Goal: Task Accomplishment & Management: Use online tool/utility

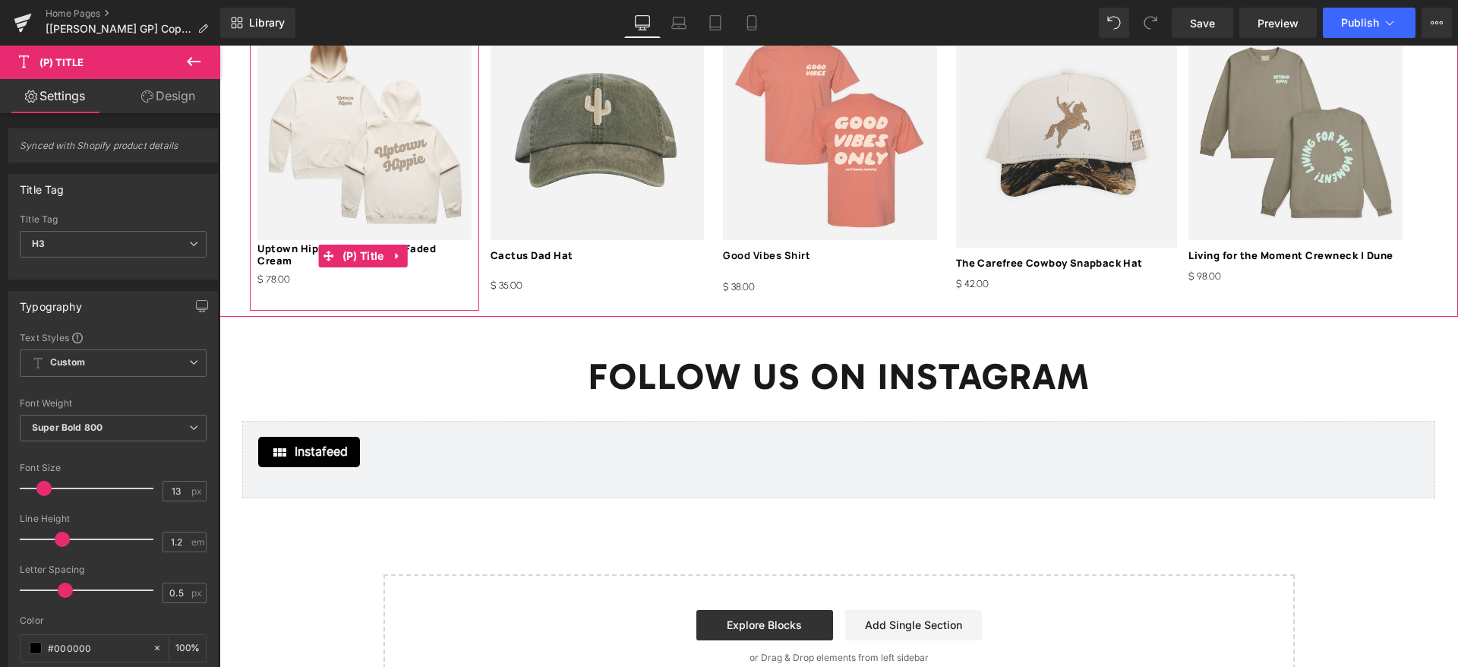
scroll to position [2164, 0]
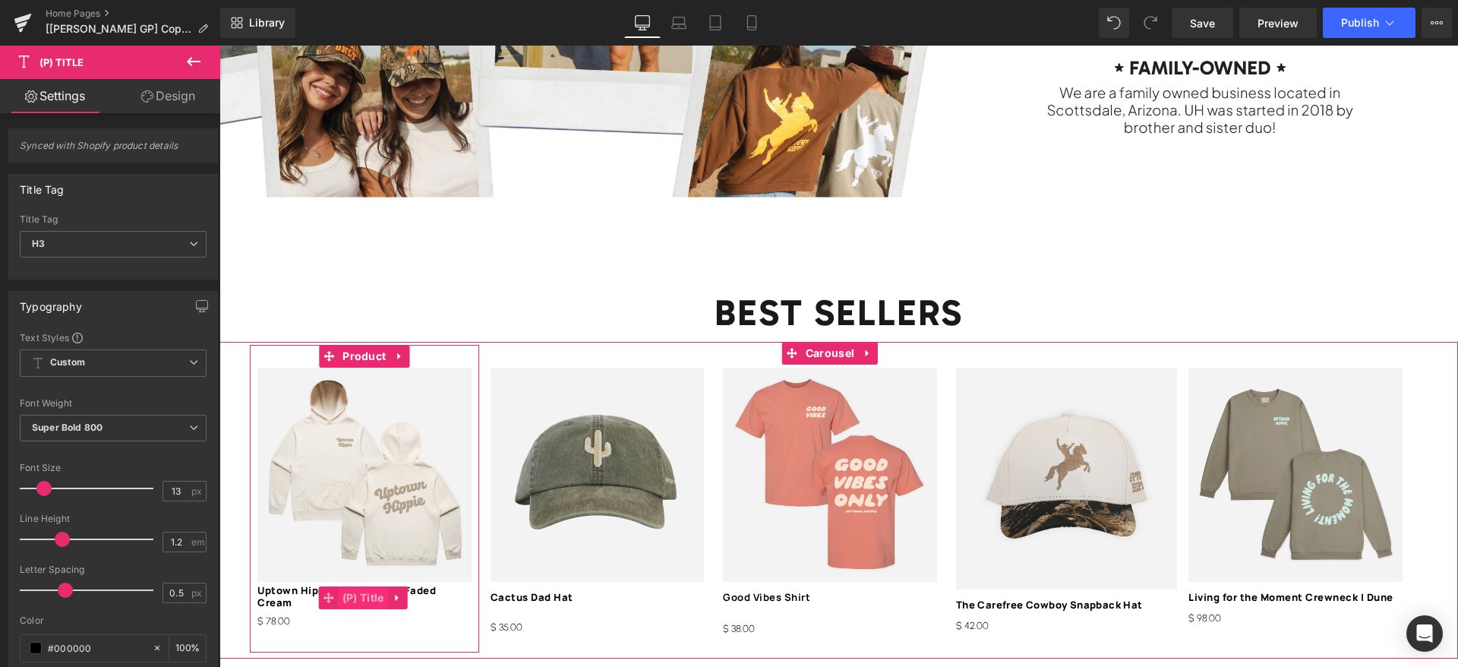
click at [348, 586] on span "(P) Title" at bounding box center [363, 597] width 49 height 23
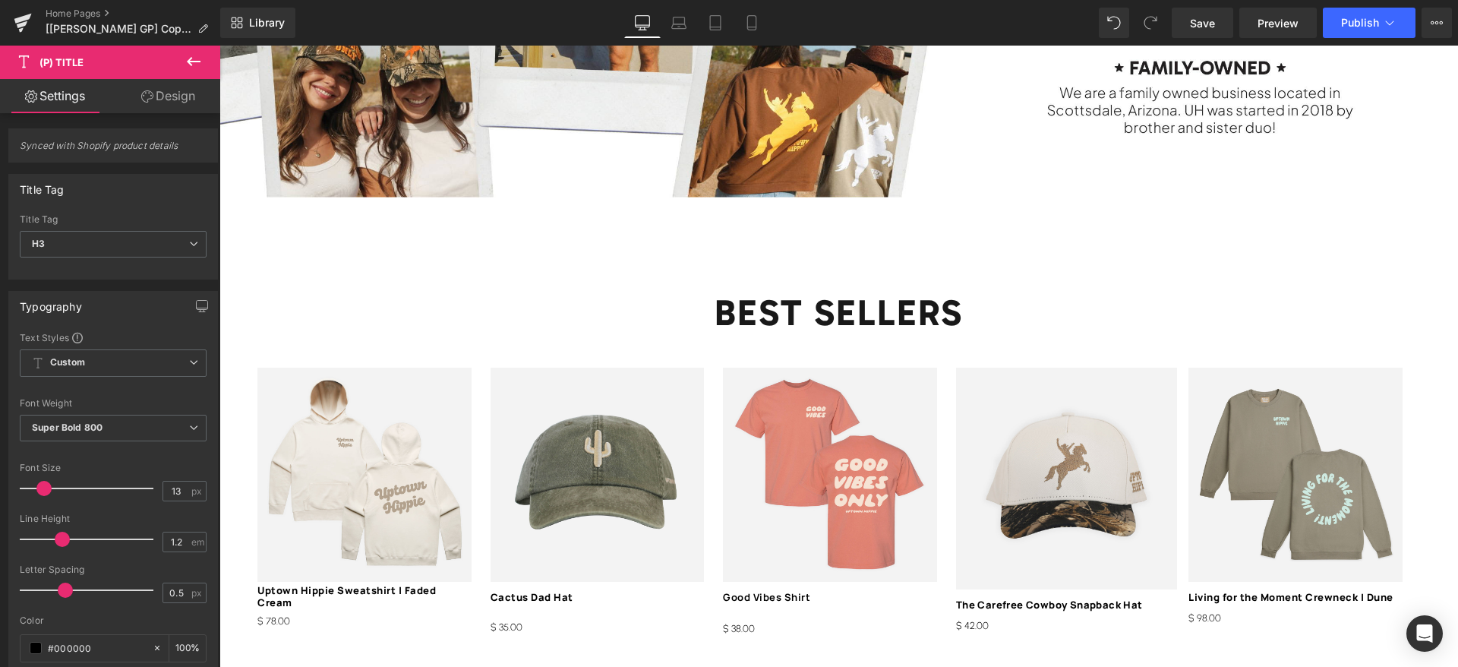
click at [160, 84] on link "Design" at bounding box center [168, 96] width 110 height 34
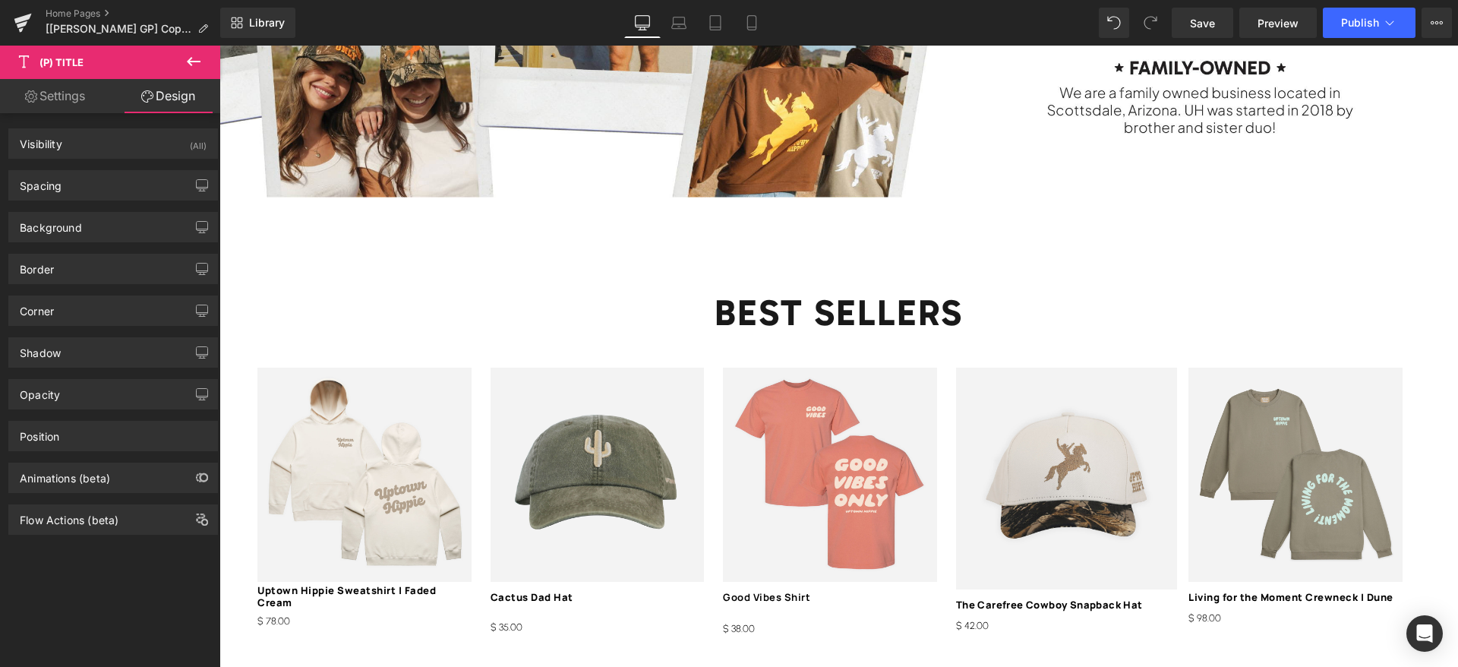
click at [102, 84] on link "Settings" at bounding box center [55, 96] width 110 height 34
type input "100"
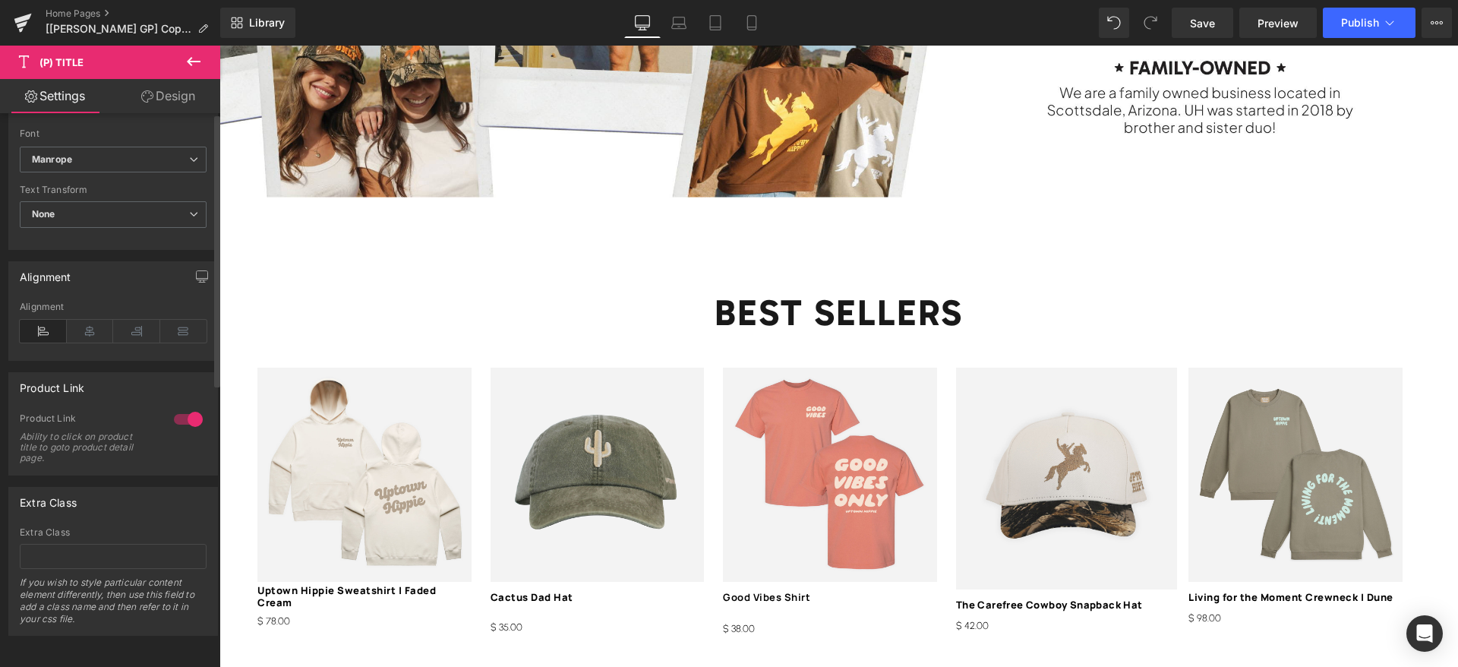
scroll to position [569, 0]
click at [87, 544] on input "text" at bounding box center [113, 556] width 187 height 25
type input "same-height-title"
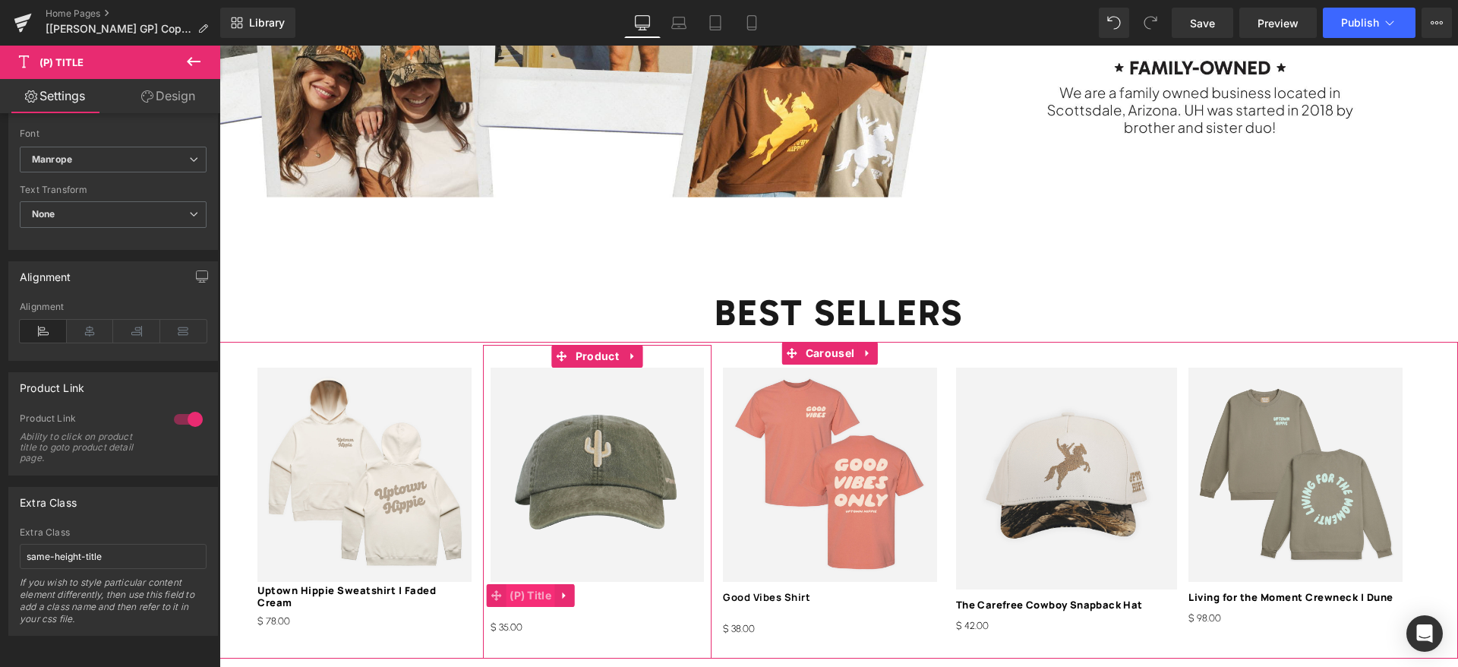
click at [542, 584] on span "(P) Title" at bounding box center [530, 595] width 49 height 23
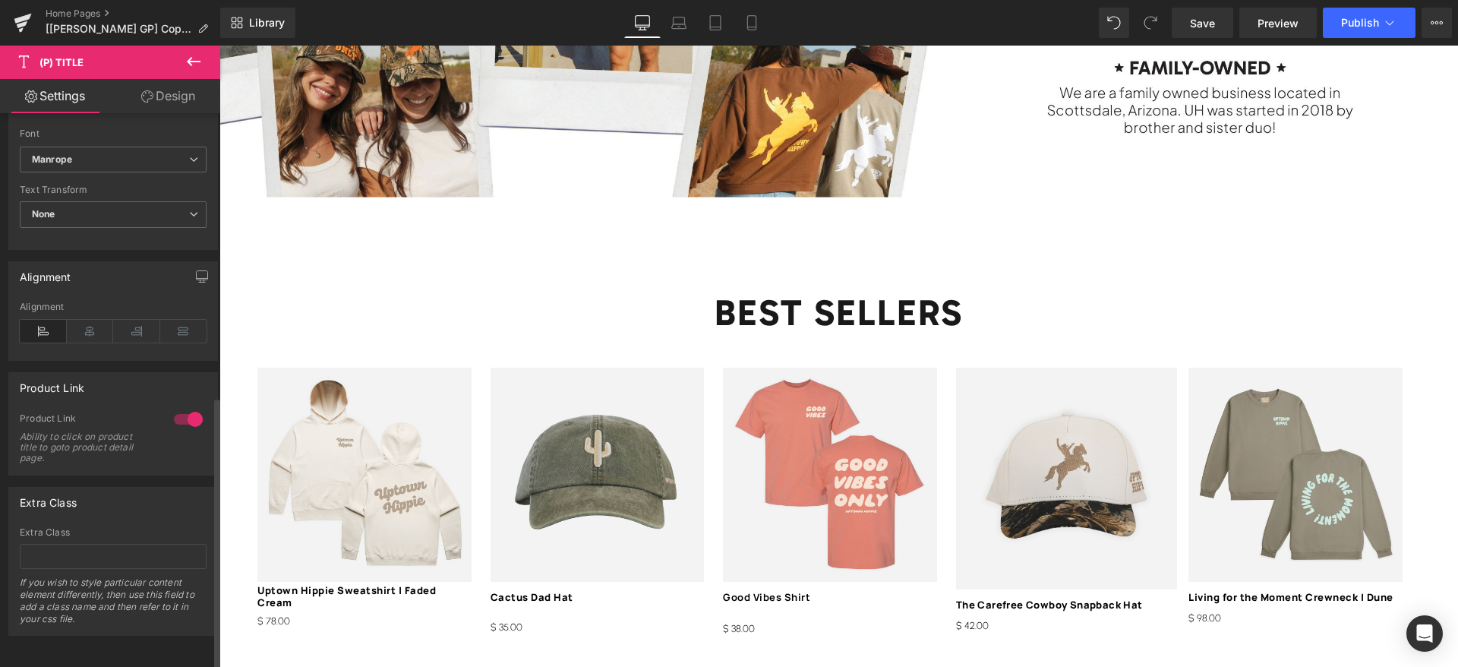
click at [85, 551] on div "Extra Class If you wish to style particular content element differently, then u…" at bounding box center [113, 581] width 187 height 108
click at [88, 544] on input "text" at bounding box center [113, 556] width 187 height 25
paste input "same-height-title"
type input "same-height-title"
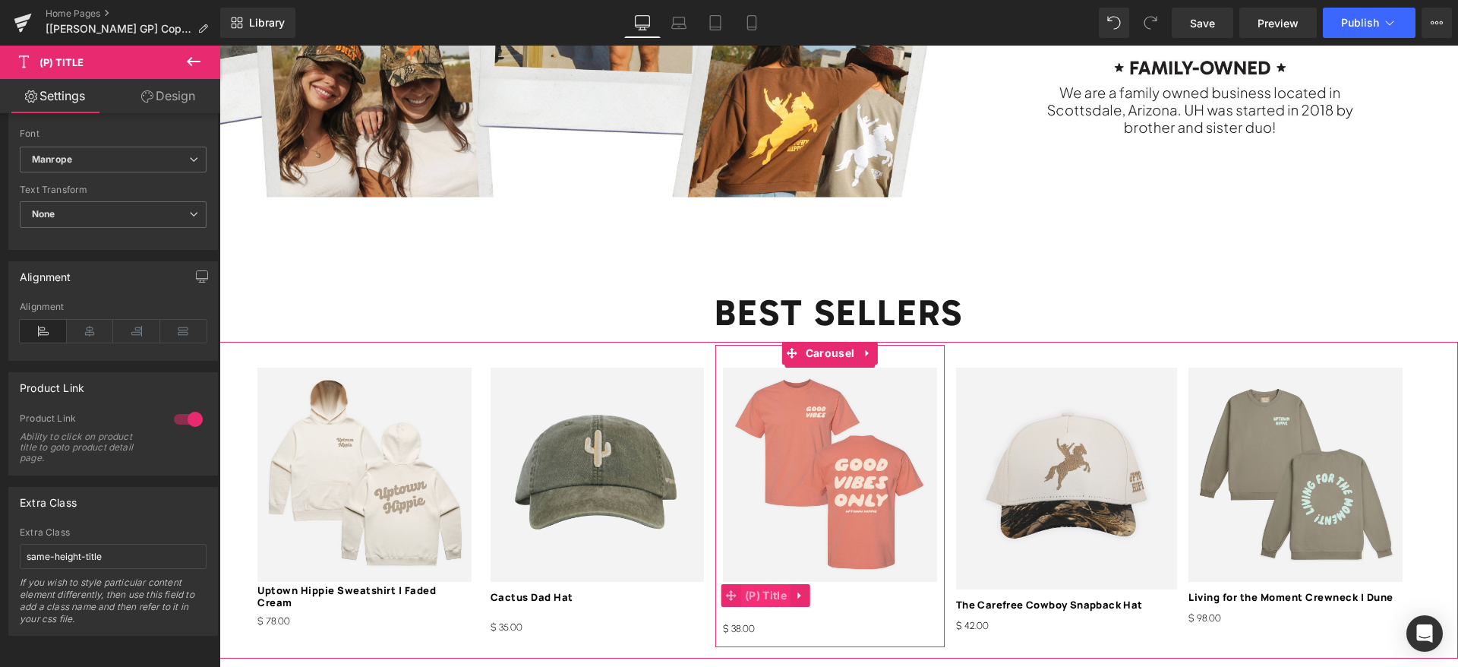
click at [770, 584] on span "(P) Title" at bounding box center [765, 595] width 49 height 23
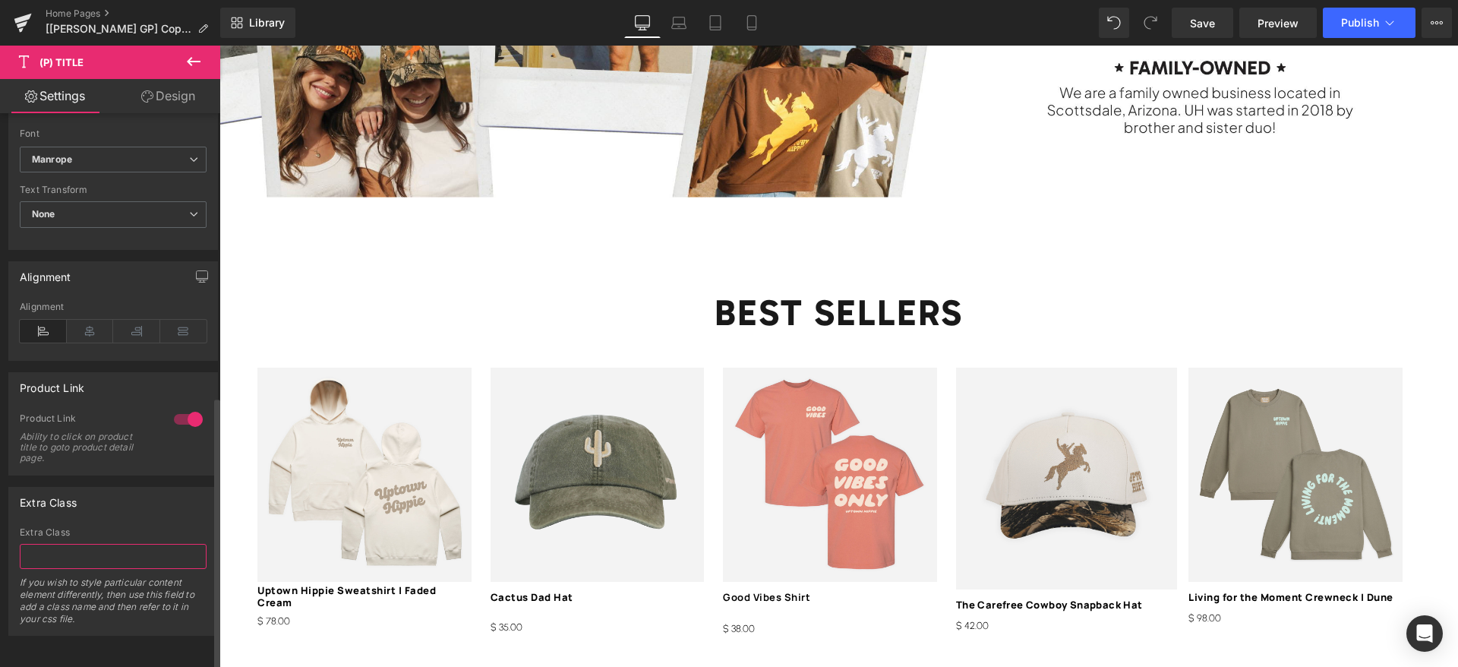
click at [70, 547] on input "text" at bounding box center [113, 556] width 187 height 25
paste input "same-height-title"
type input "same-height-title"
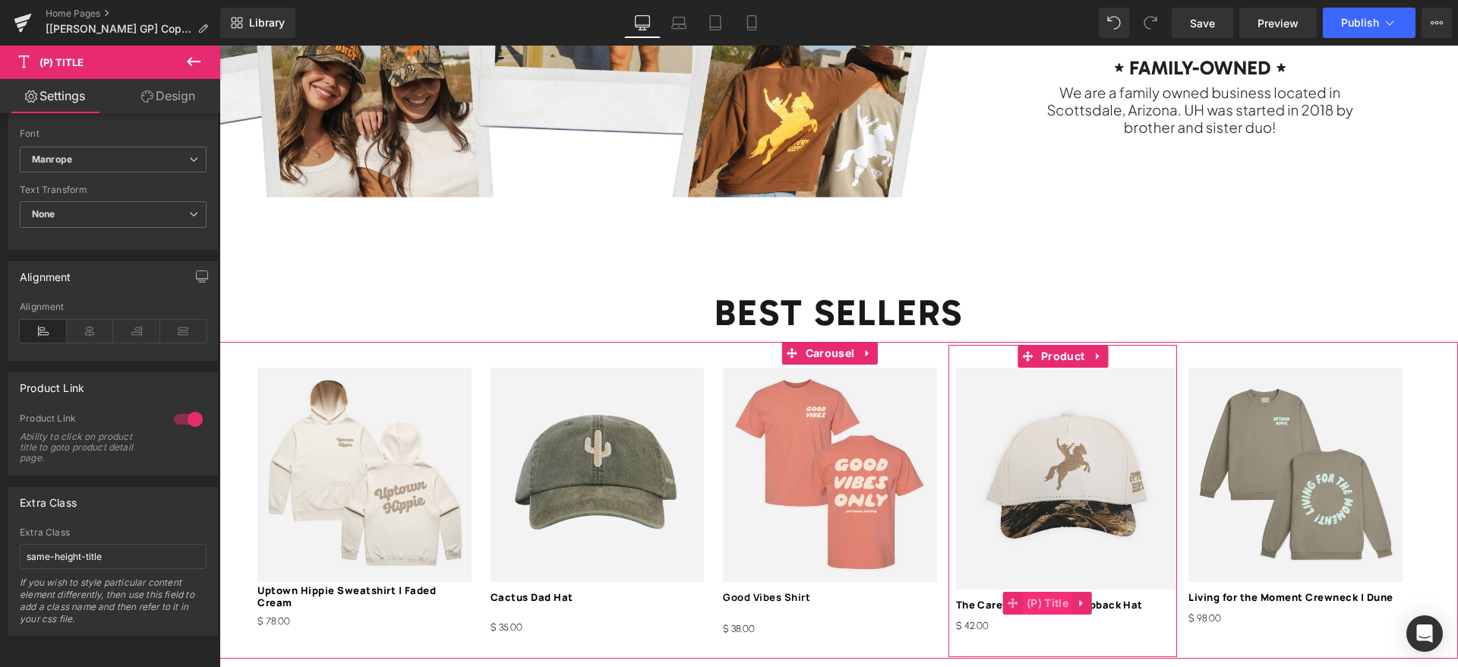
click at [1023, 591] on link "(P) Title" at bounding box center [1037, 602] width 69 height 23
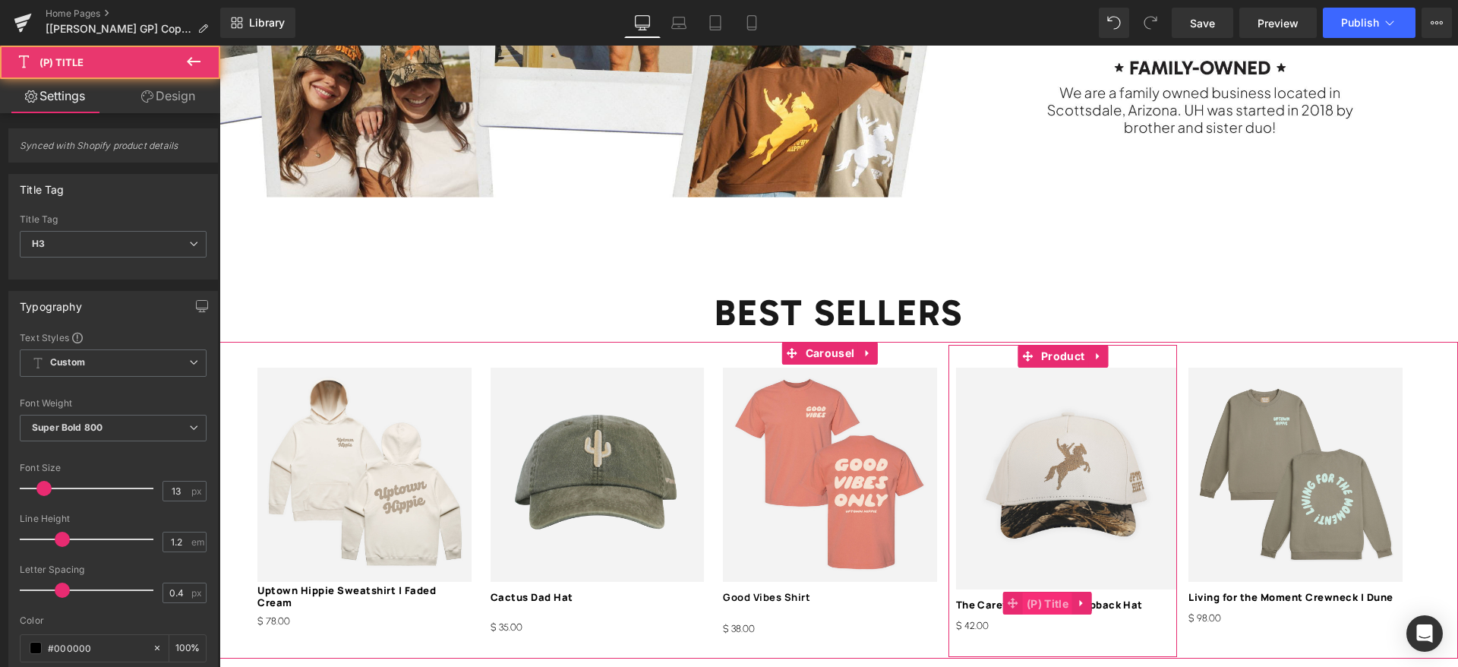
click at [1030, 592] on span "(P) Title" at bounding box center [1047, 603] width 49 height 23
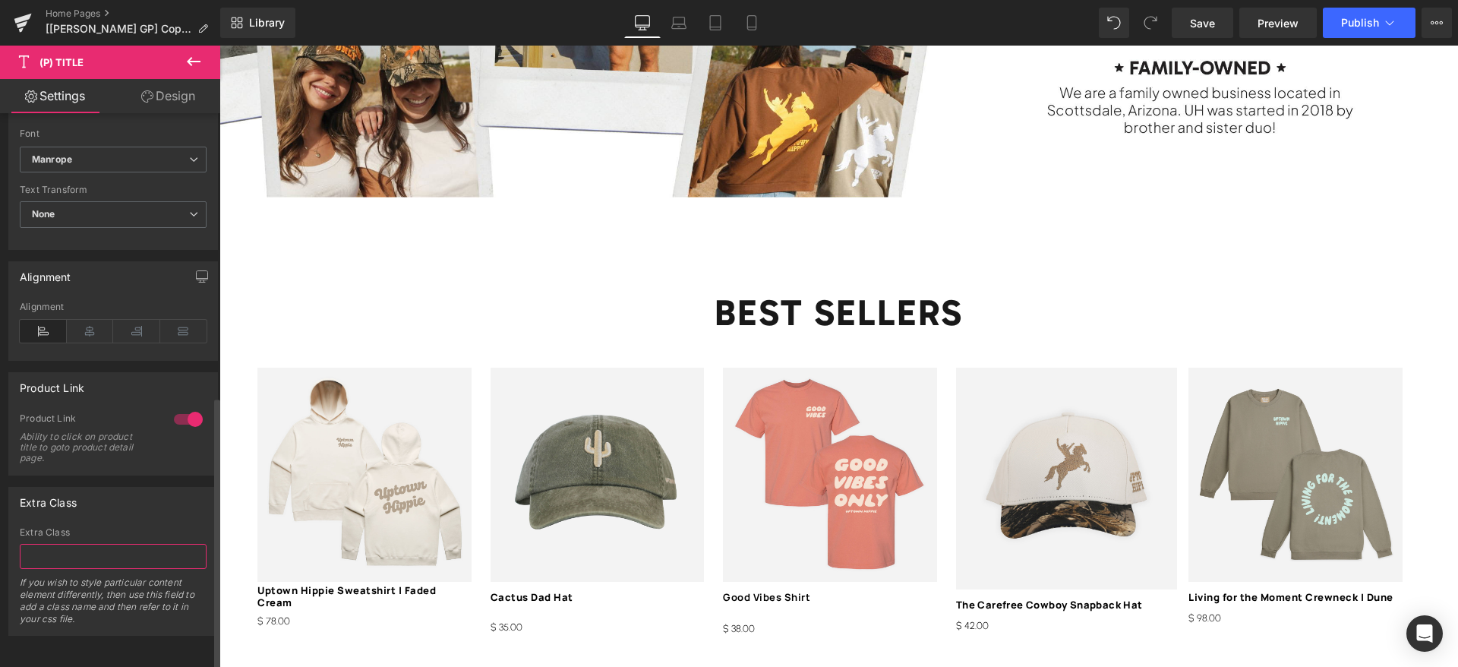
click at [39, 544] on input "text" at bounding box center [113, 556] width 187 height 25
paste input "same-height-title"
type input "same-height-title"
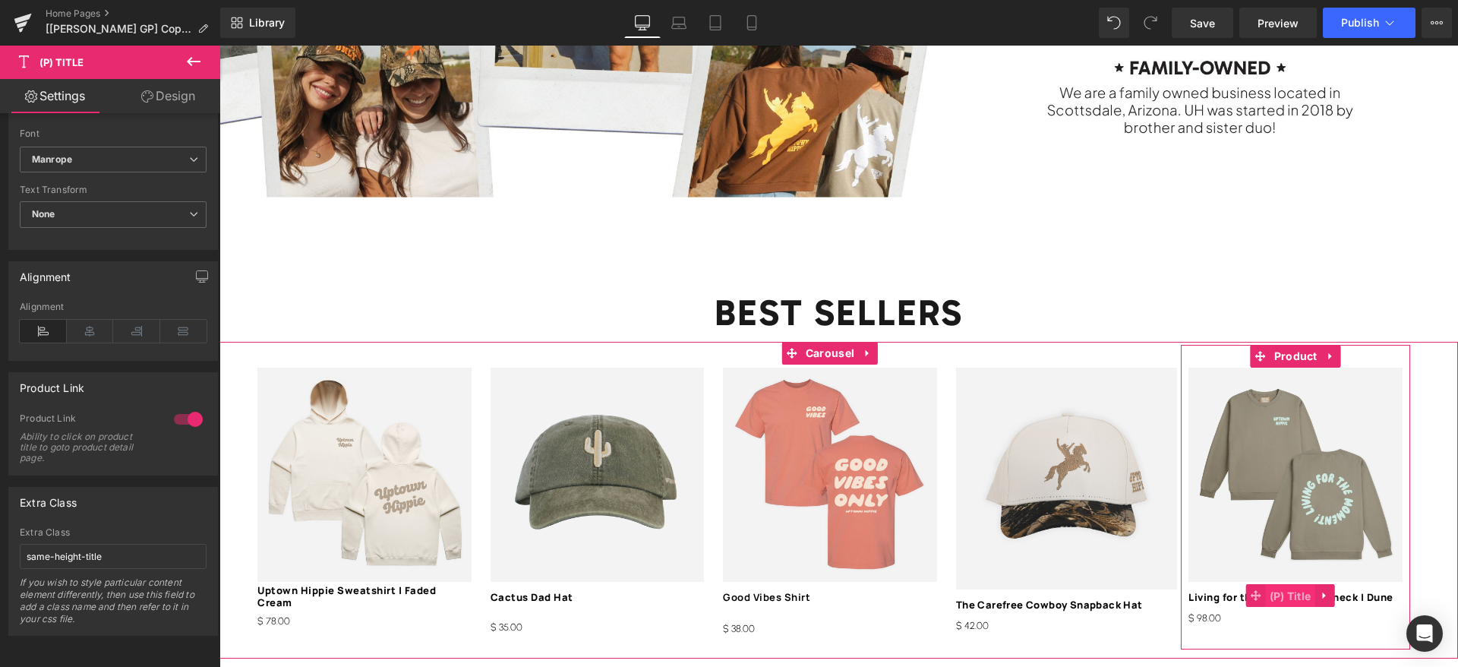
click at [1288, 585] on span "(P) Title" at bounding box center [1290, 596] width 49 height 23
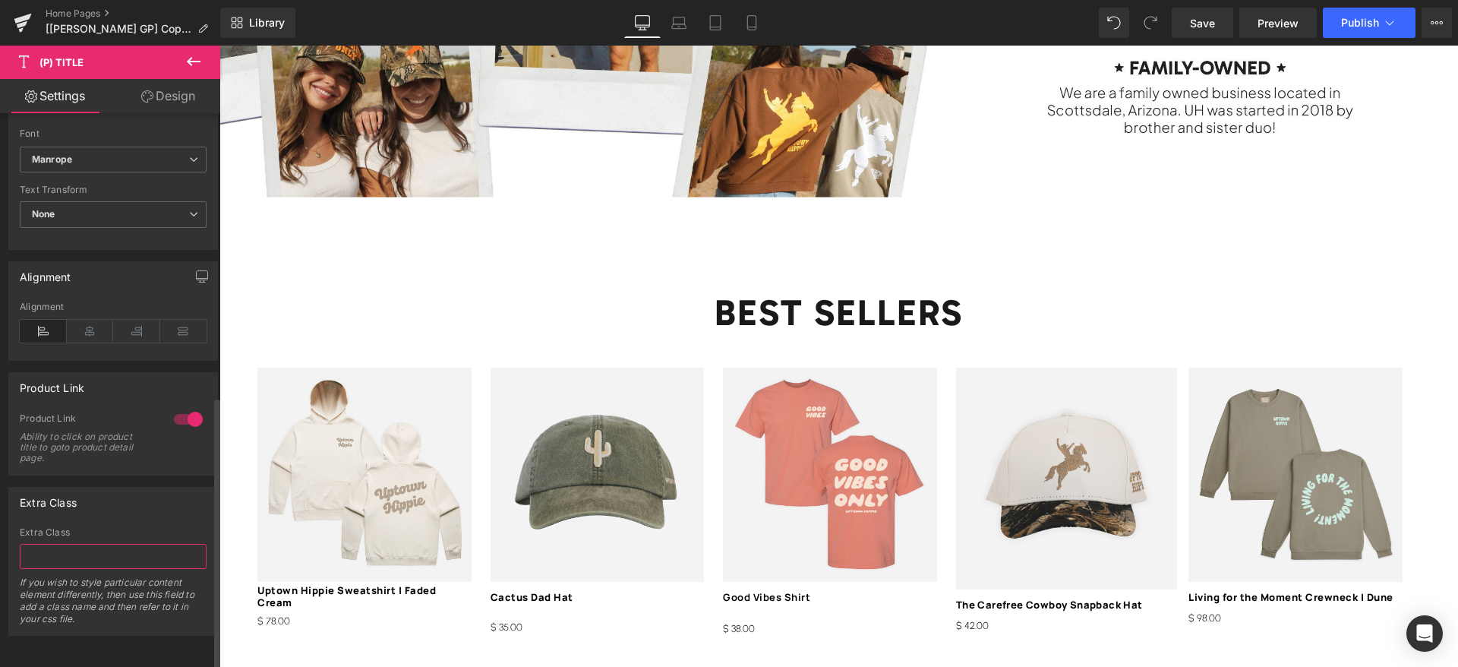
click at [83, 544] on input "text" at bounding box center [113, 556] width 187 height 25
paste input "same-height-title"
type input "same-height-title"
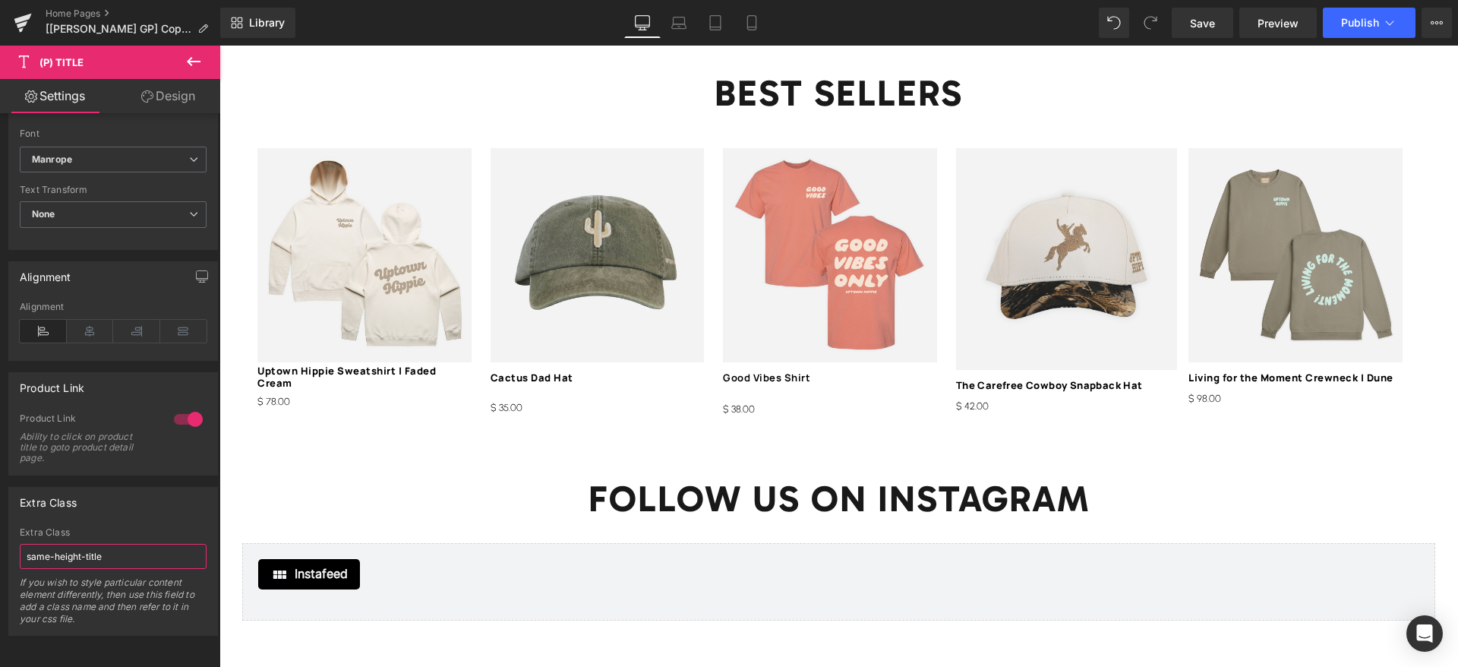
scroll to position [2392, 0]
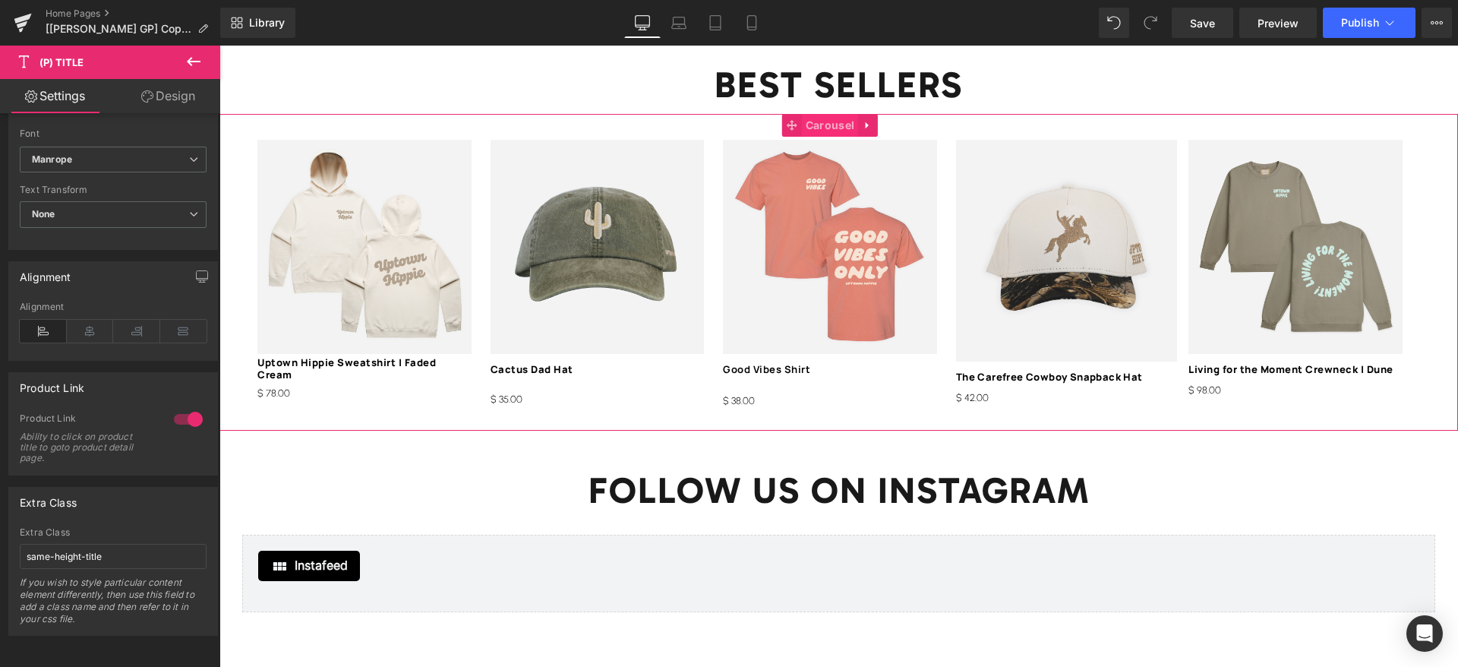
click at [839, 114] on span "Carousel" at bounding box center [830, 125] width 56 height 23
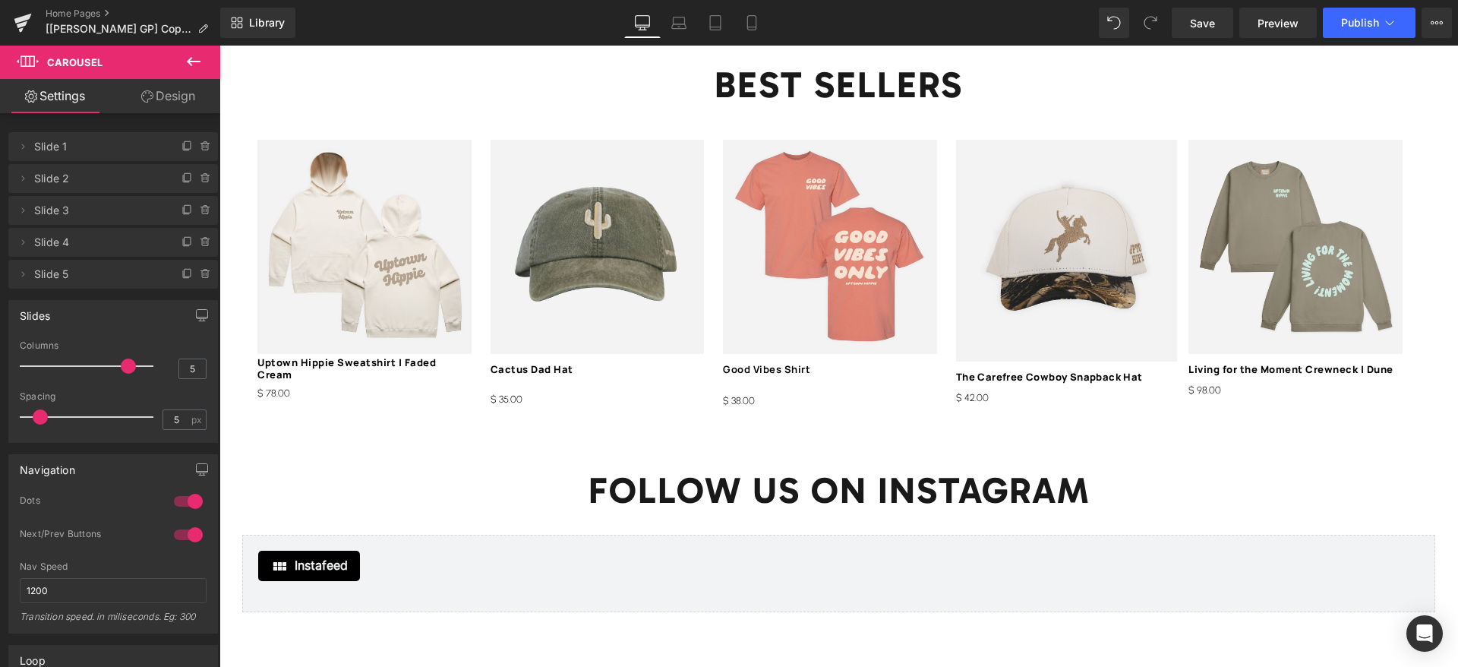
click at [202, 64] on icon at bounding box center [193, 61] width 18 height 18
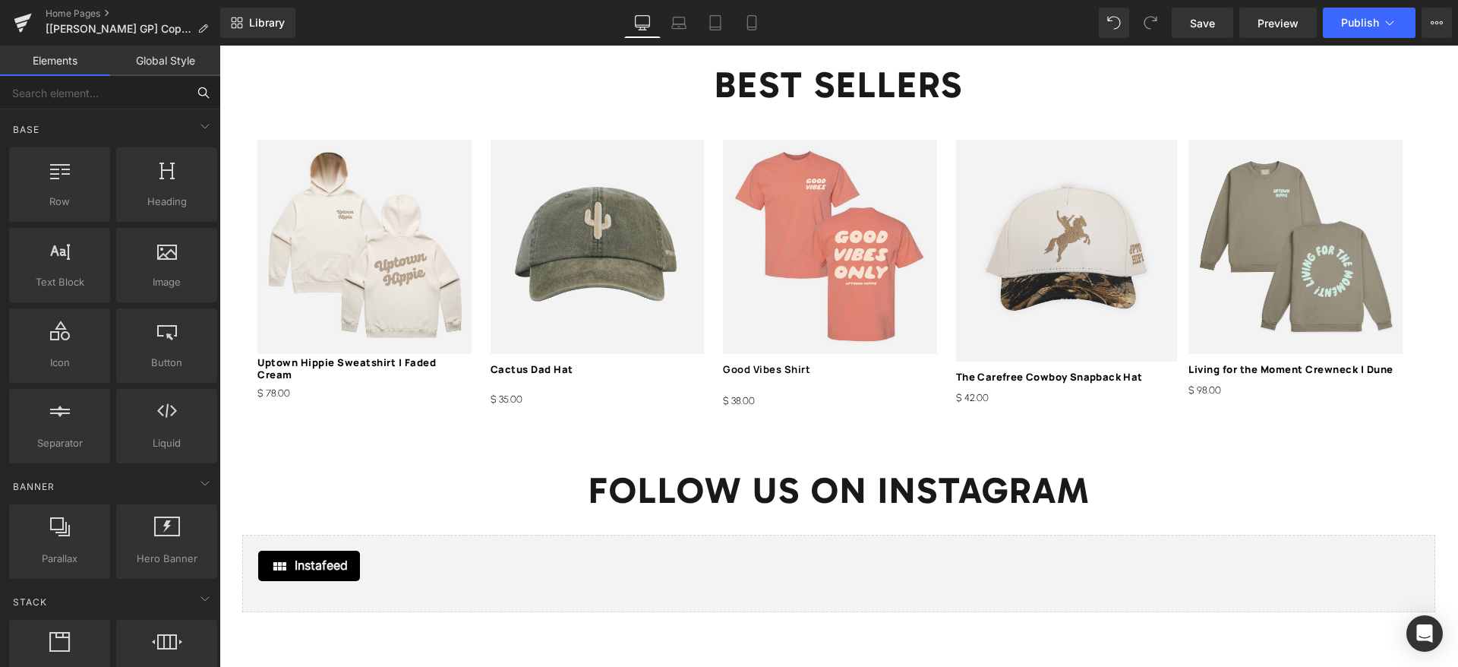
drag, startPoint x: 117, startPoint y: 78, endPoint x: 118, endPoint y: 90, distance: 12.2
click at [117, 80] on input "text" at bounding box center [93, 92] width 187 height 33
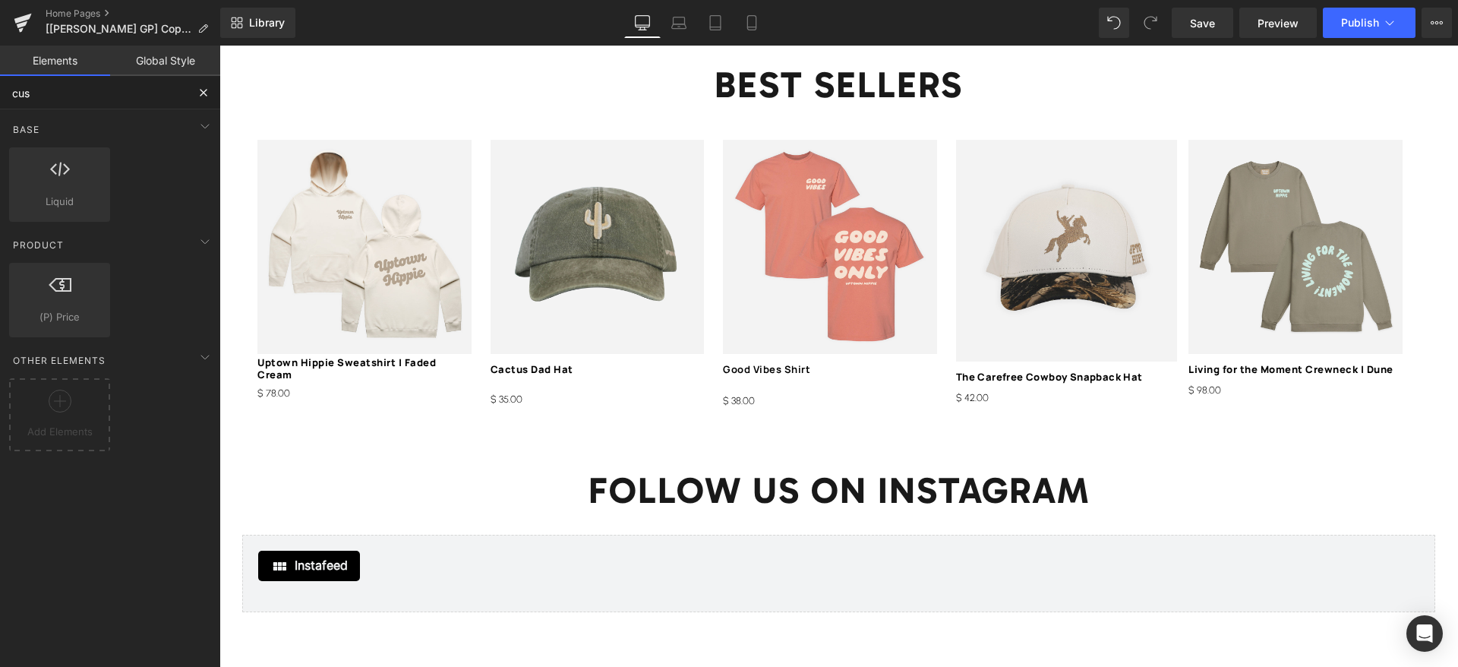
type input "cust"
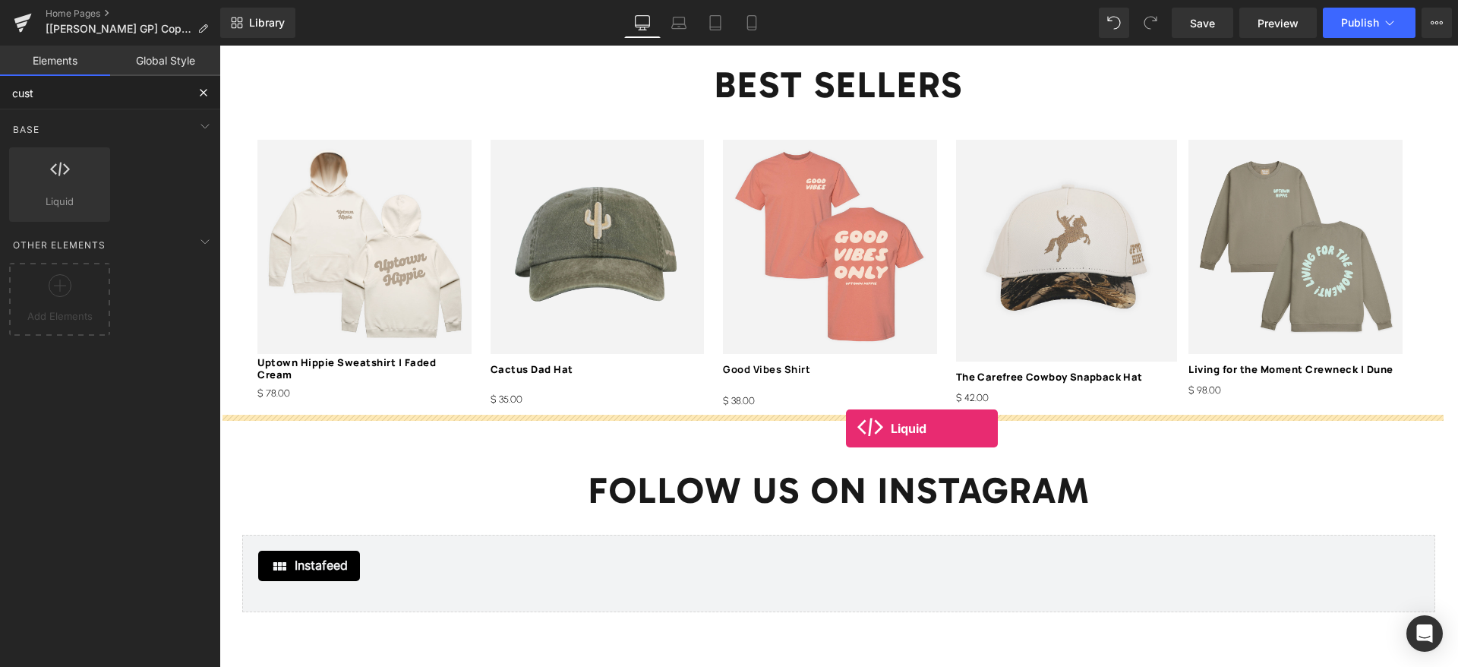
drag, startPoint x: 286, startPoint y: 223, endPoint x: 846, endPoint y: 428, distance: 595.9
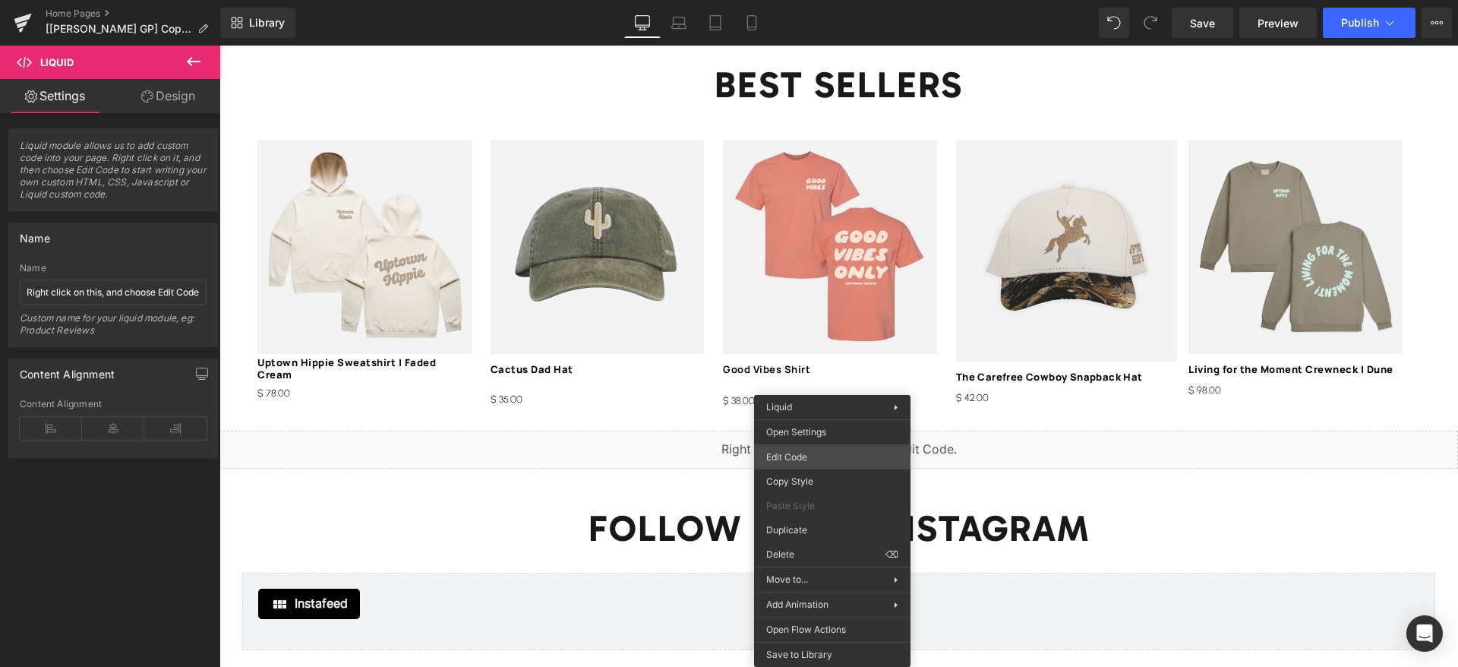
click at [793, 0] on div "Liquid You are previewing how the will restyle your page. You can not edit Elem…" at bounding box center [729, 0] width 1458 height 0
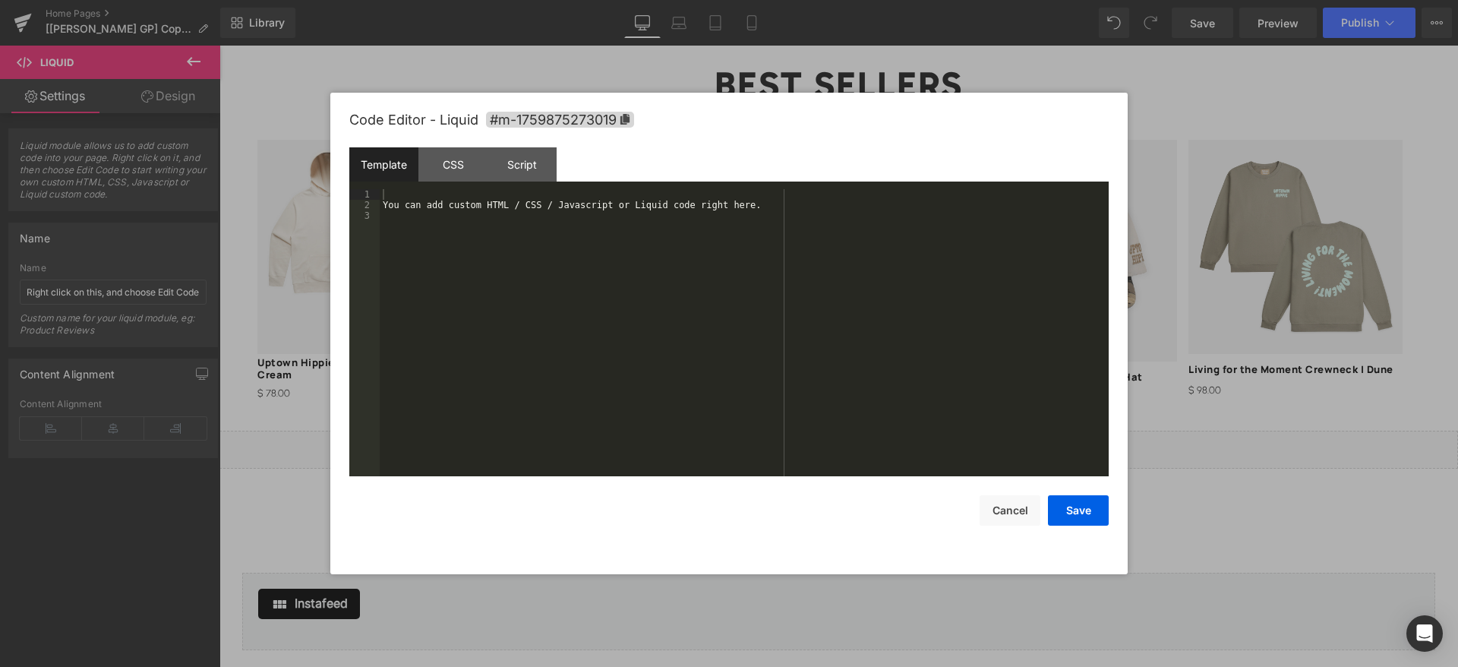
click at [525, 254] on div "You can add custom HTML / CSS / Javascript or Liquid code right here." at bounding box center [744, 343] width 729 height 308
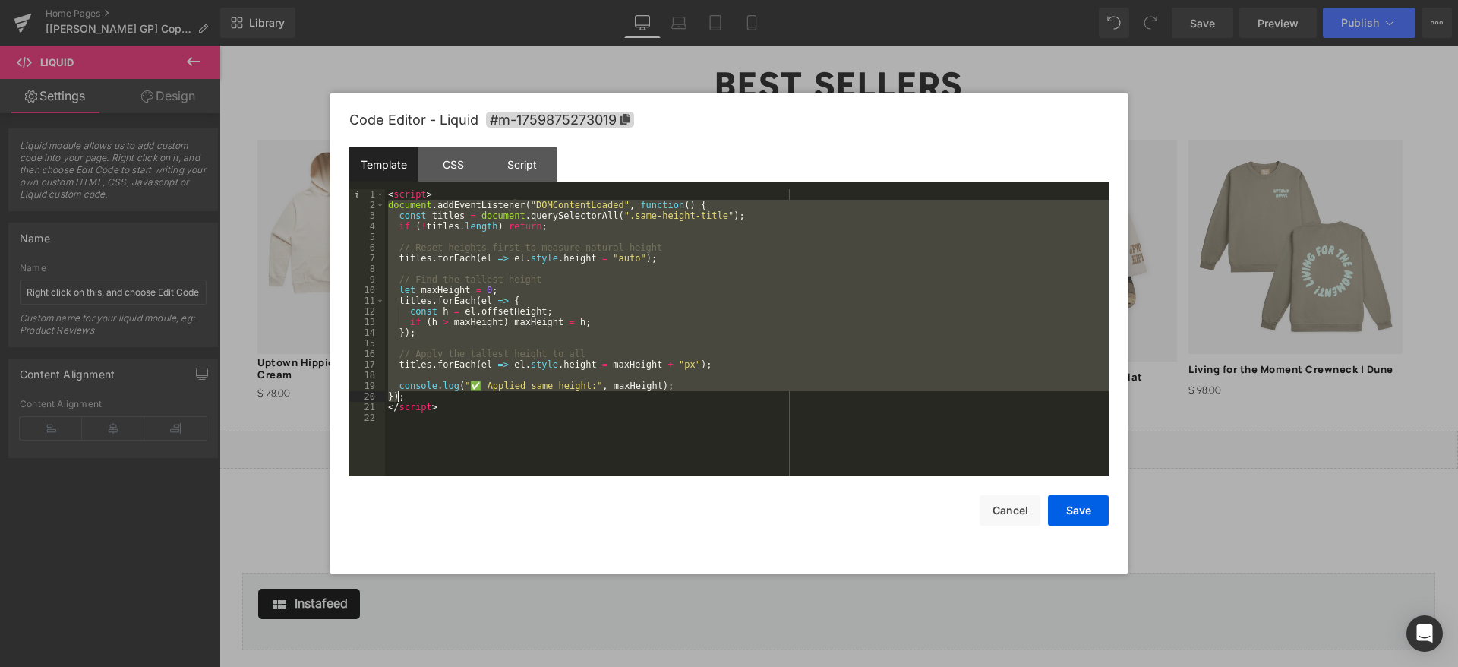
drag, startPoint x: 389, startPoint y: 203, endPoint x: 401, endPoint y: 388, distance: 185.6
click at [401, 392] on div "< script > document . addEventListener ( "DOMContentLoaded" , function ( ) { co…" at bounding box center [747, 343] width 724 height 308
click at [560, 383] on div "< script > document . addEventListener ( "DOMContentLoaded" , function ( ) { co…" at bounding box center [747, 332] width 724 height 287
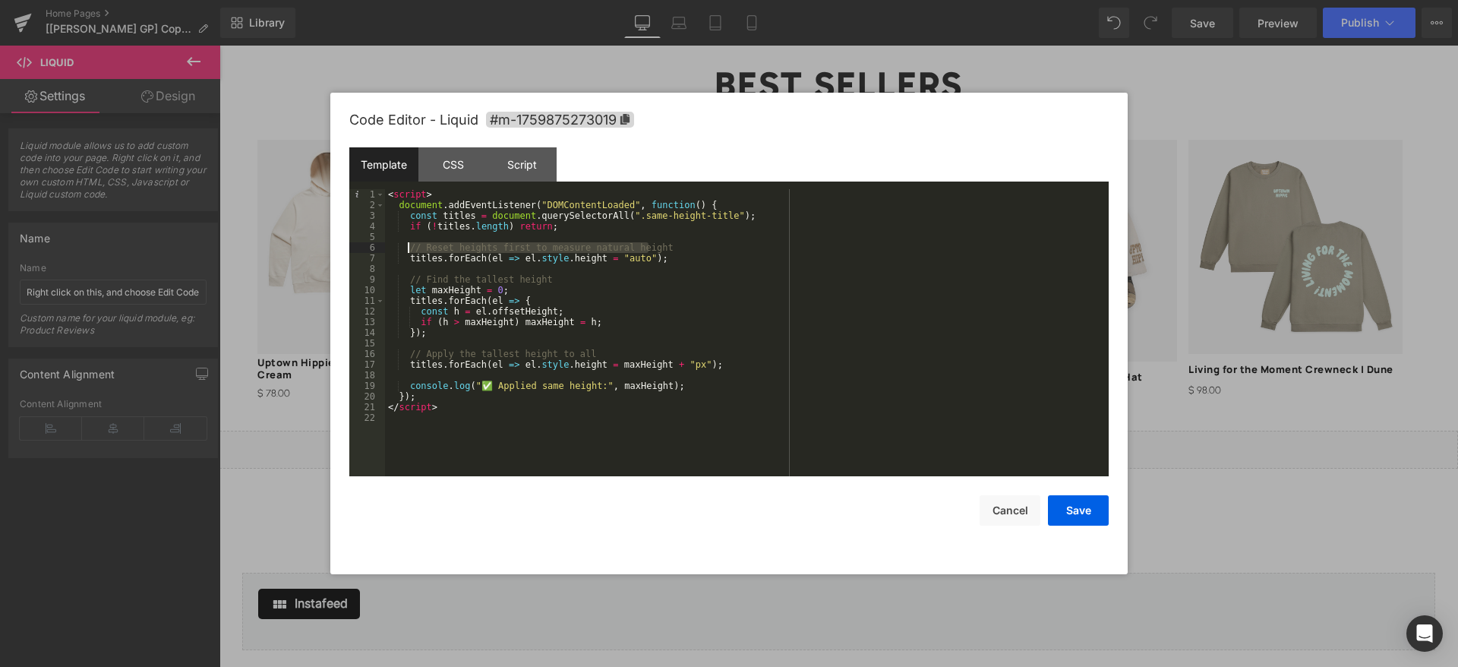
drag, startPoint x: 672, startPoint y: 245, endPoint x: 408, endPoint y: 248, distance: 264.2
click at [408, 248] on div "< script > document . addEventListener ( "DOMContentLoaded" , function ( ) { co…" at bounding box center [747, 343] width 724 height 308
drag, startPoint x: 550, startPoint y: 279, endPoint x: 408, endPoint y: 276, distance: 141.2
click at [408, 276] on div "< script > document . addEventListener ( "DOMContentLoaded" , function ( ) { co…" at bounding box center [747, 343] width 724 height 308
drag, startPoint x: 598, startPoint y: 352, endPoint x: 406, endPoint y: 349, distance: 192.1
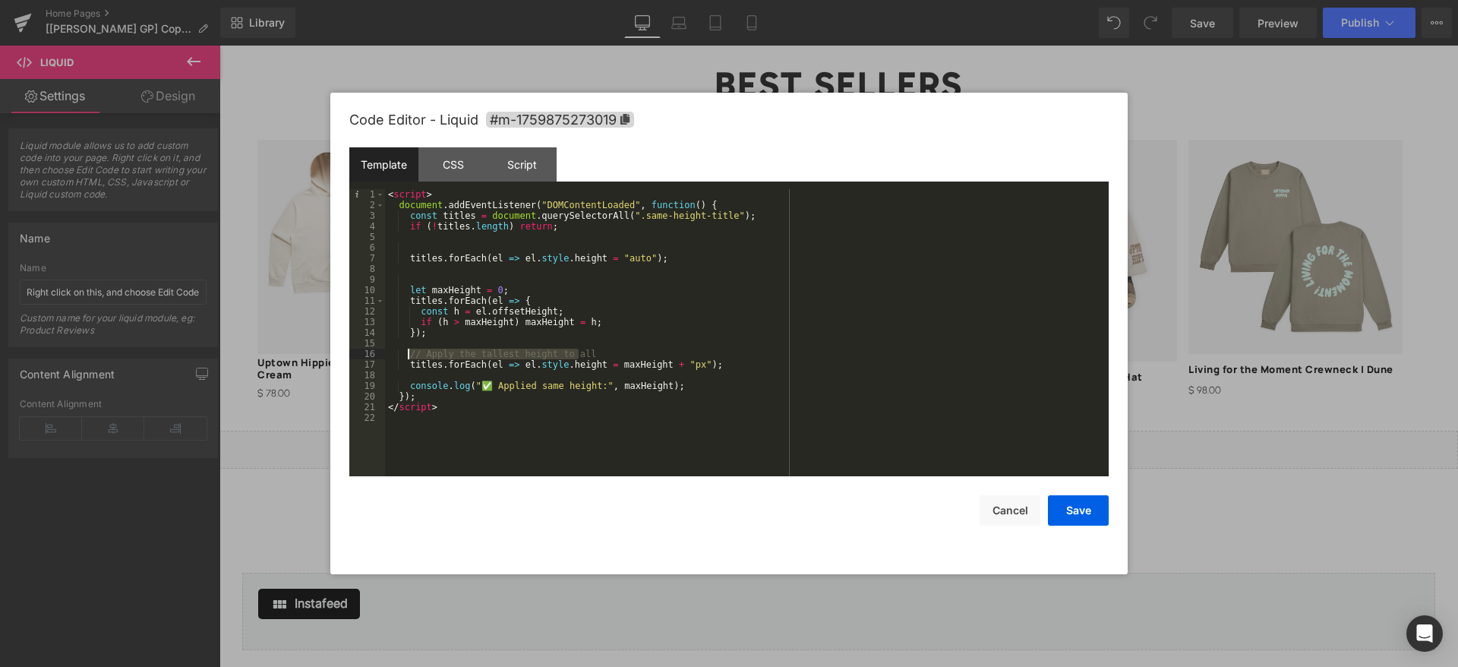
click at [406, 349] on div "< script > document . addEventListener ( "DOMContentLoaded" , function ( ) { co…" at bounding box center [747, 343] width 724 height 308
click at [1072, 514] on button "Save" at bounding box center [1078, 510] width 61 height 30
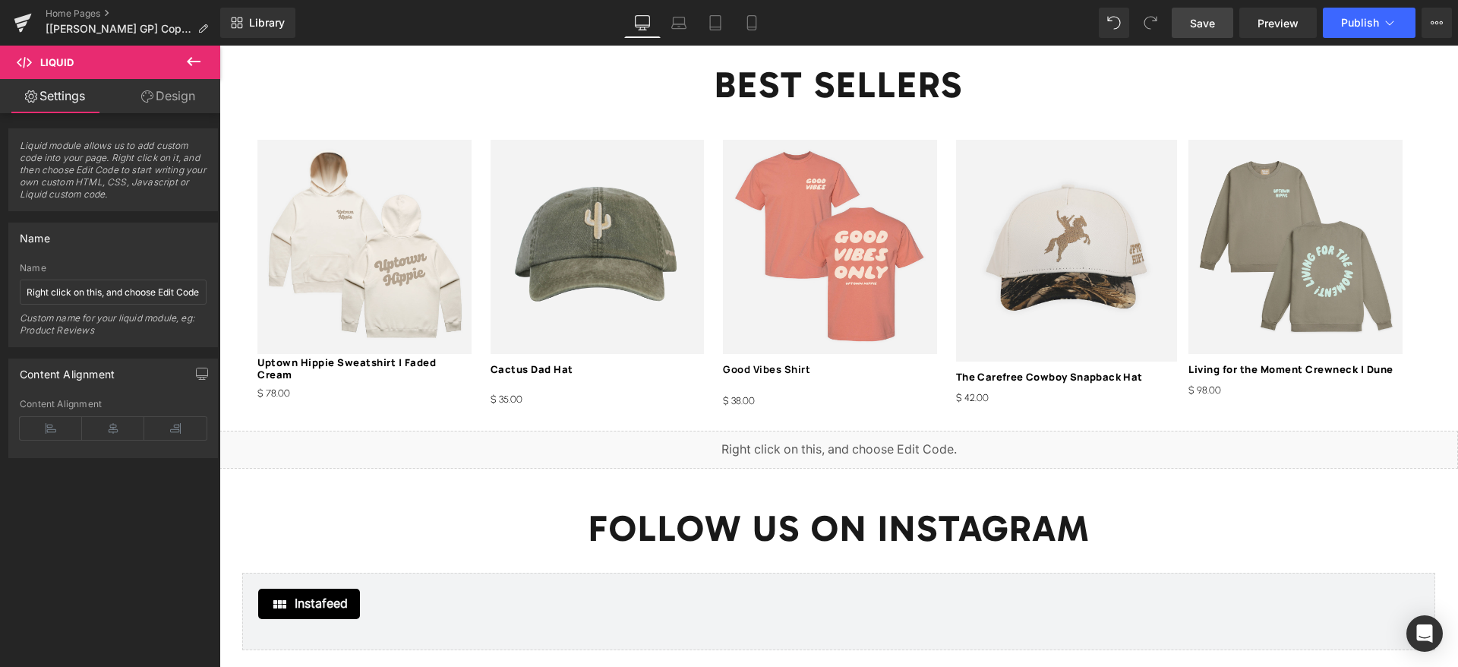
click at [1216, 26] on link "Save" at bounding box center [1202, 23] width 61 height 30
click at [1260, 22] on span "Preview" at bounding box center [1277, 23] width 41 height 16
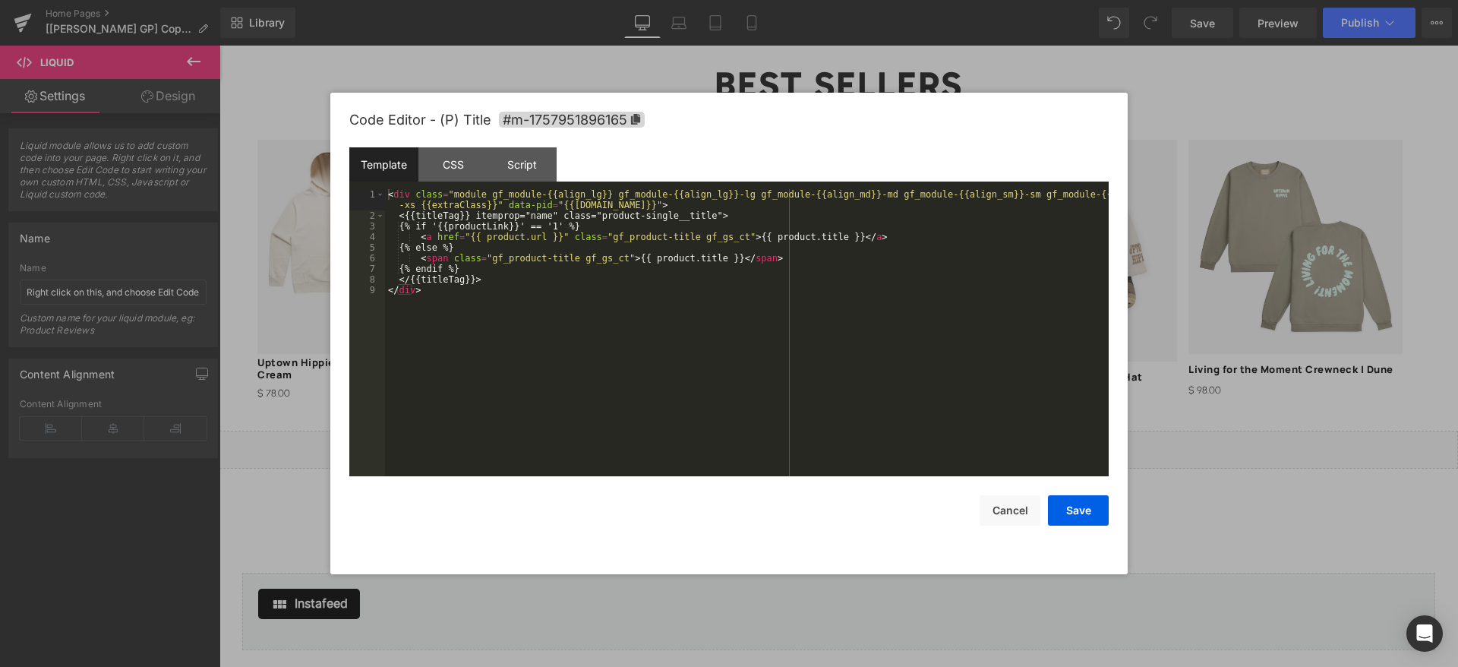
click at [1029, 0] on div "Liquid You are previewing how the will restyle your page. You can not edit Elem…" at bounding box center [729, 0] width 1458 height 0
click at [117, 399] on div at bounding box center [729, 333] width 1458 height 667
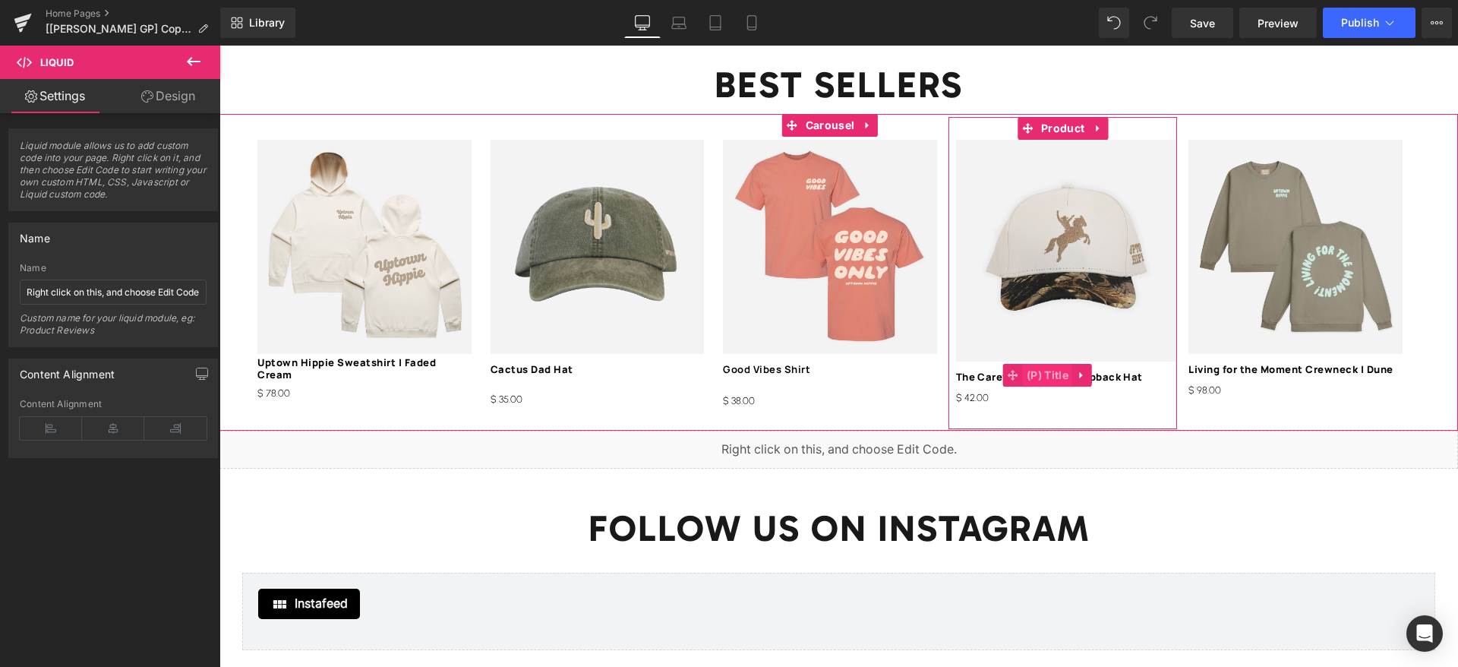
click at [1061, 364] on span "(P) Title" at bounding box center [1047, 375] width 49 height 23
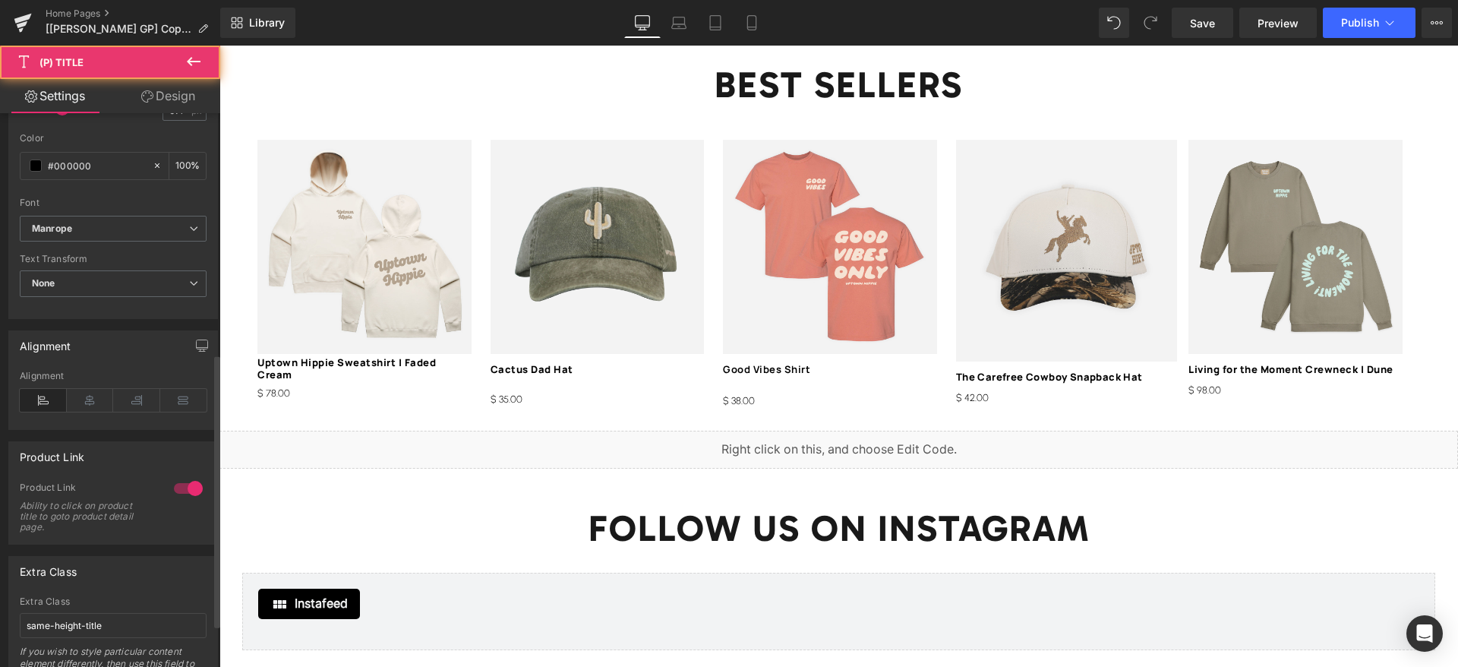
scroll to position [569, 0]
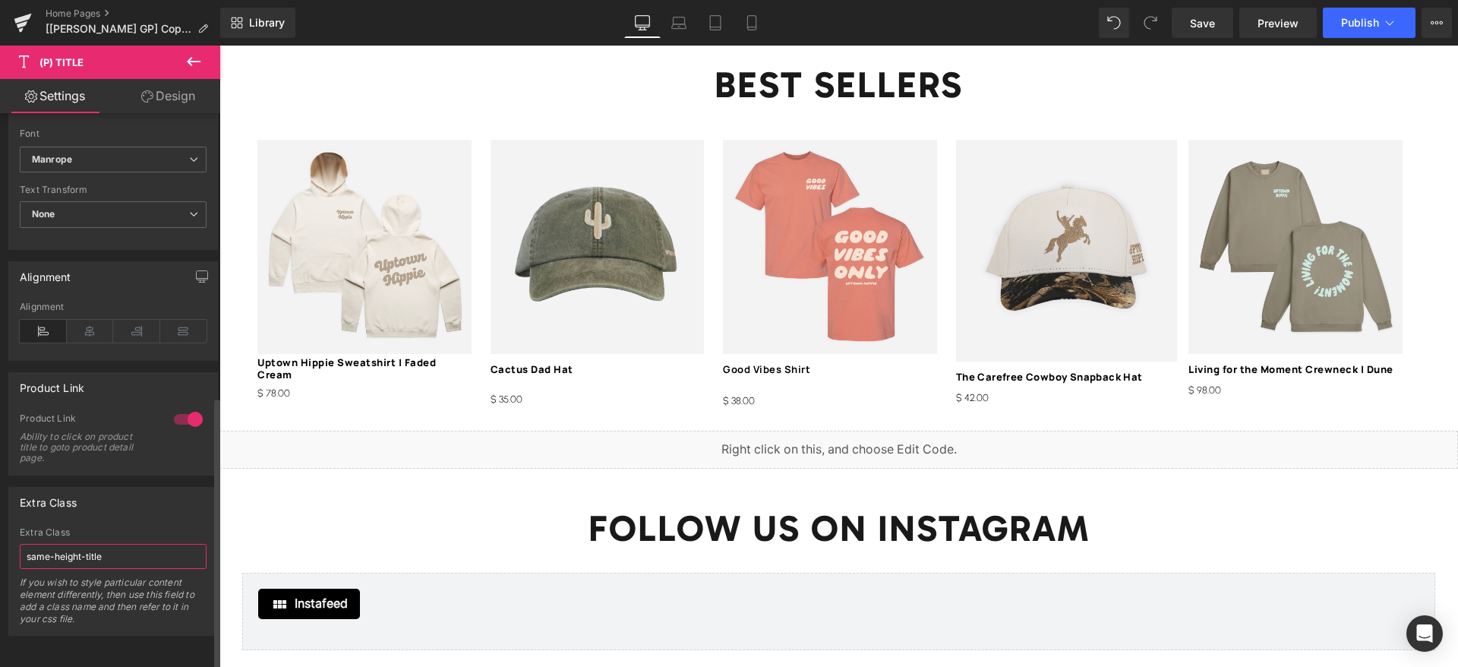
click at [93, 544] on input "same-height-title" at bounding box center [113, 556] width 187 height 25
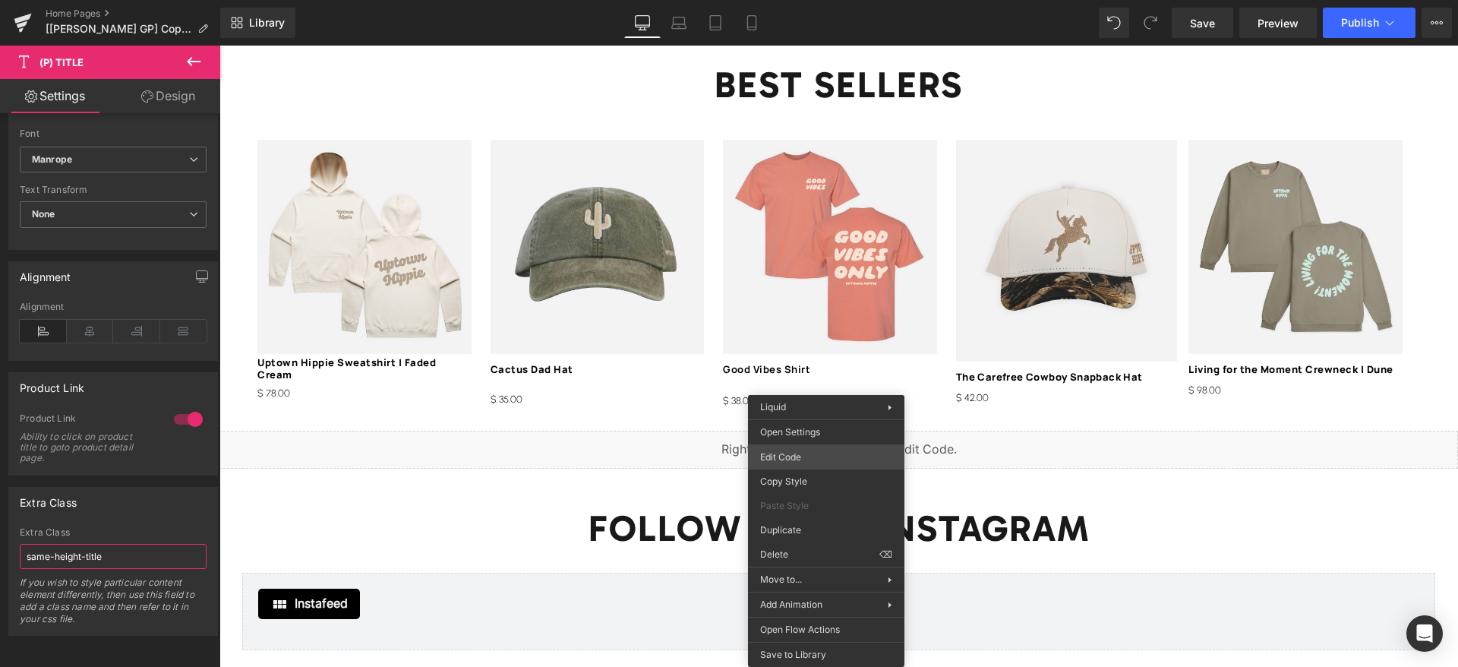
click at [795, 0] on div "(P) Title You are previewing how the will restyle your page. You can not edit E…" at bounding box center [729, 0] width 1458 height 0
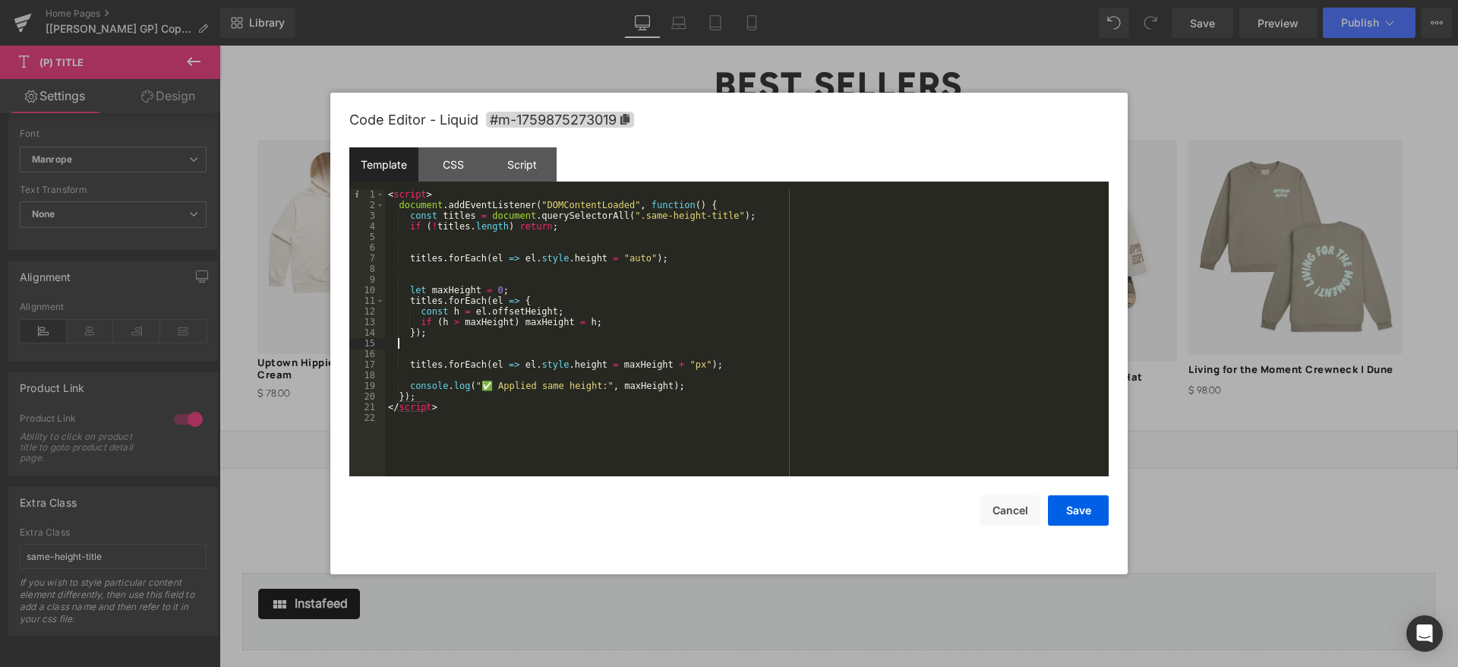
click at [708, 341] on div "< script > document . addEventListener ( "DOMContentLoaded" , function ( ) { co…" at bounding box center [747, 343] width 724 height 308
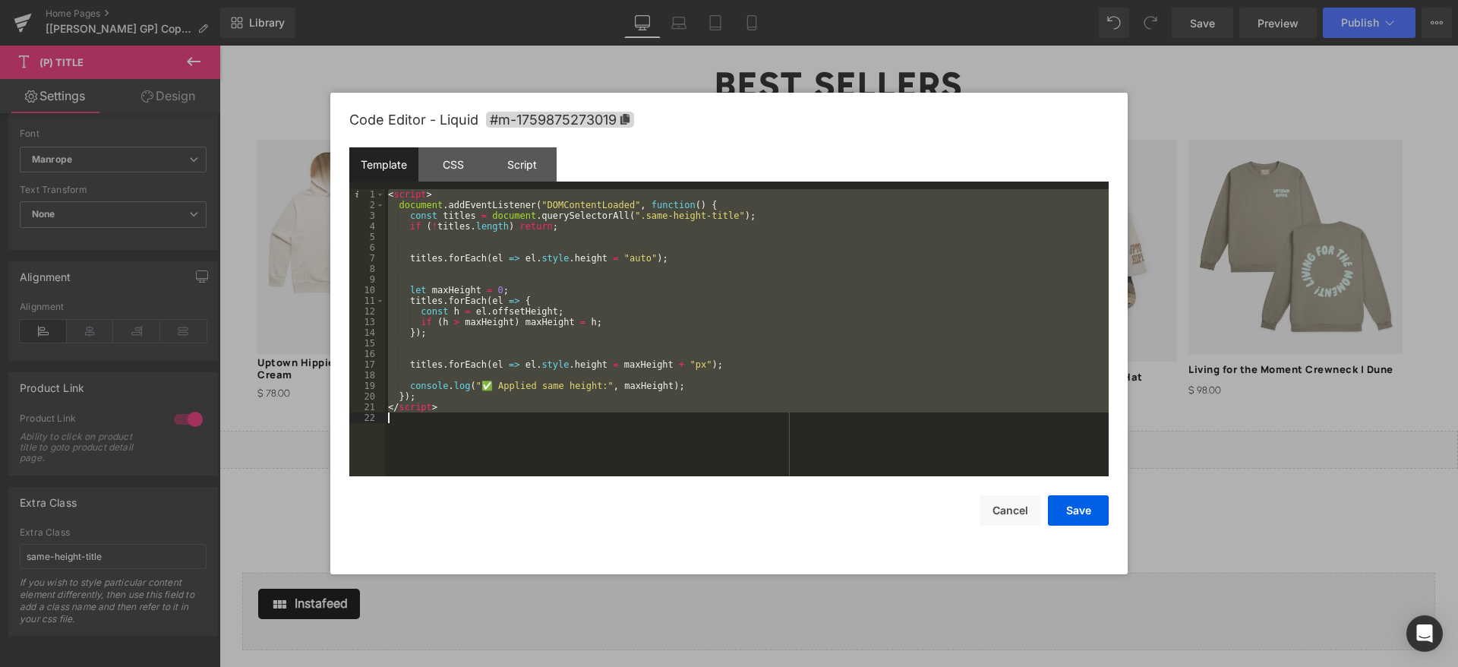
scroll to position [351, 0]
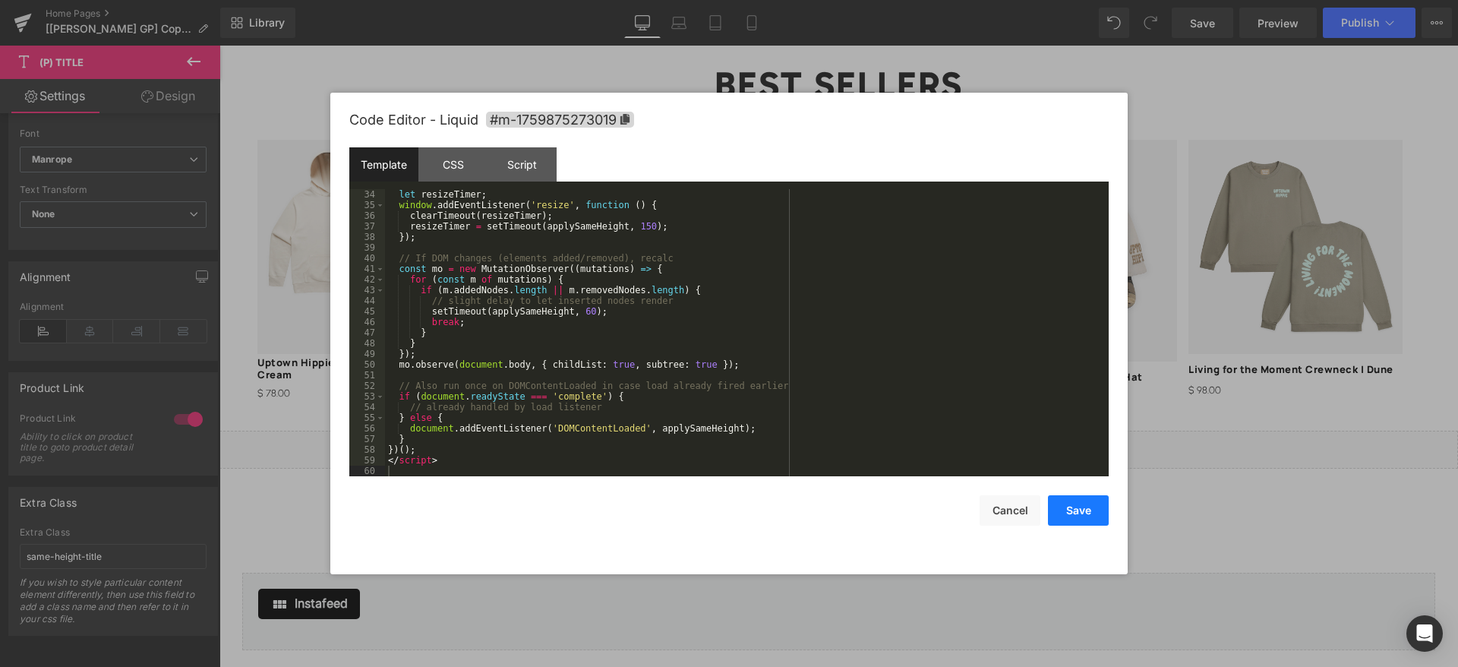
click at [1078, 516] on button "Save" at bounding box center [1078, 510] width 61 height 30
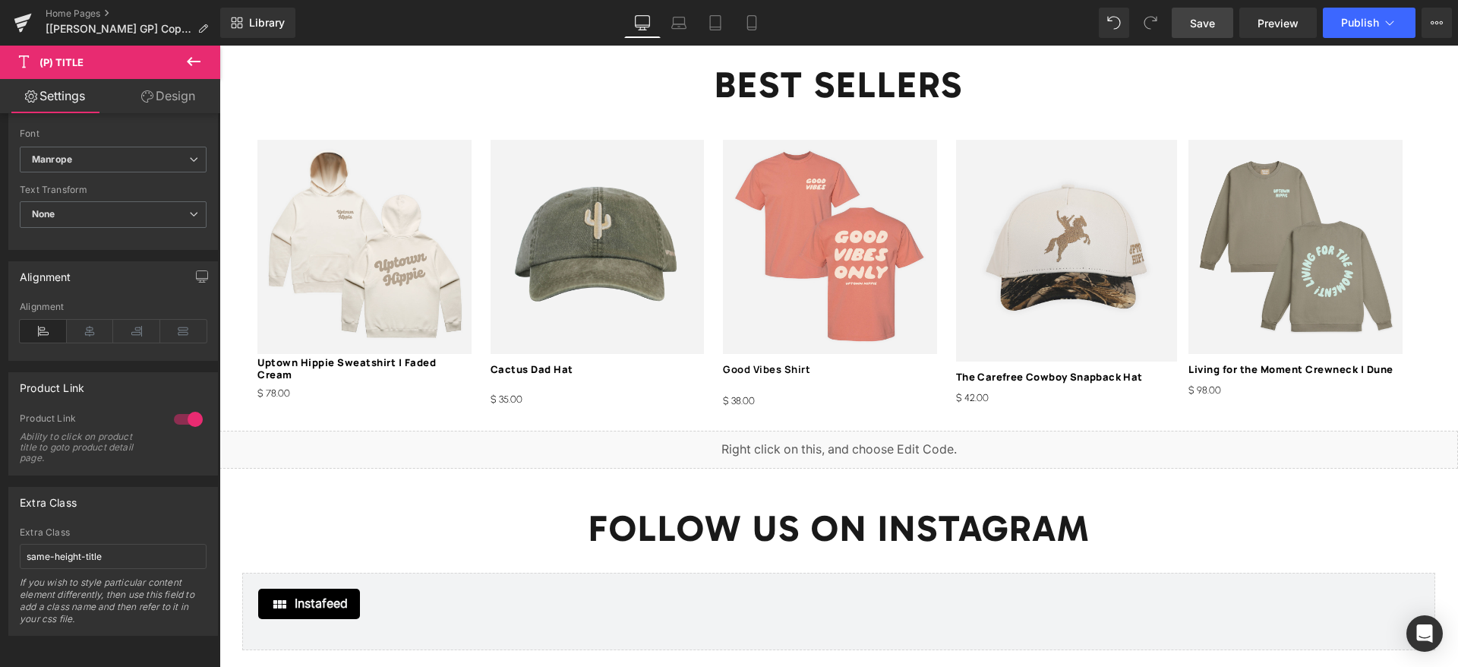
click at [1209, 26] on span "Save" at bounding box center [1202, 23] width 25 height 16
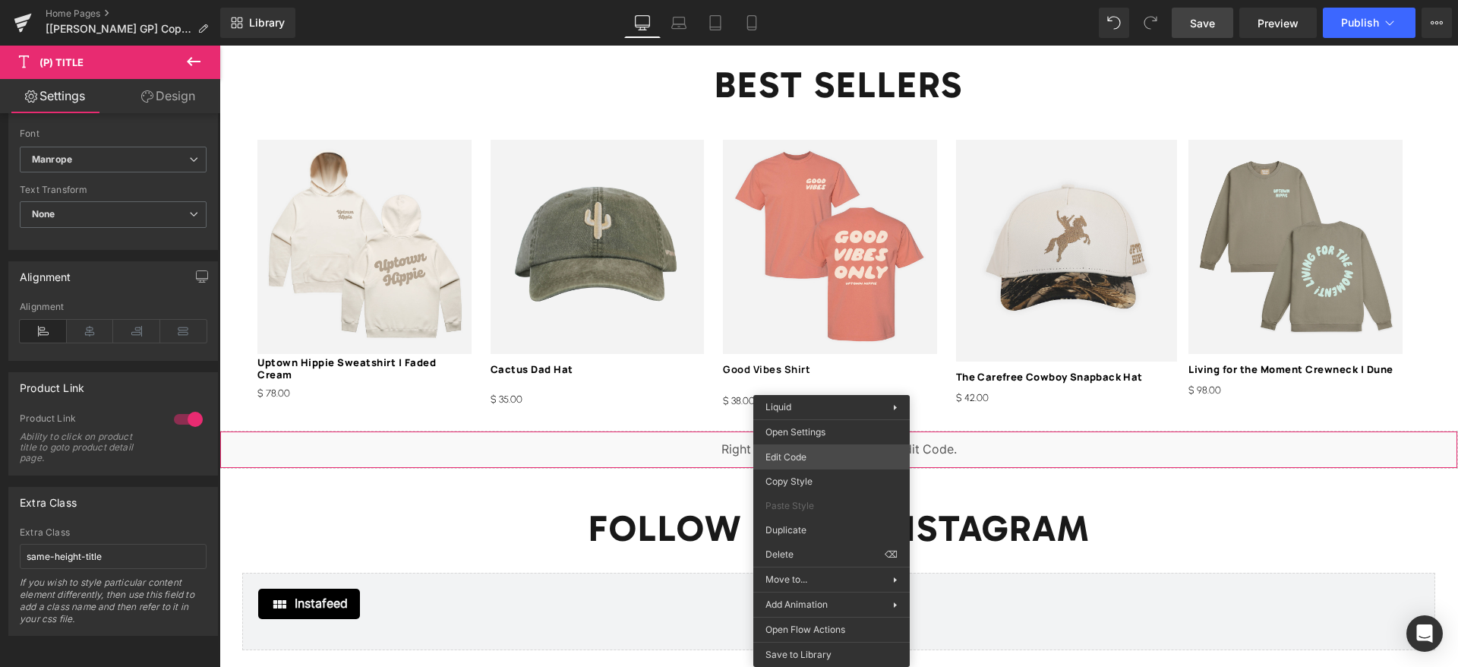
click at [796, 0] on div "(P) Title You are previewing how the will restyle your page. You can not edit E…" at bounding box center [729, 0] width 1458 height 0
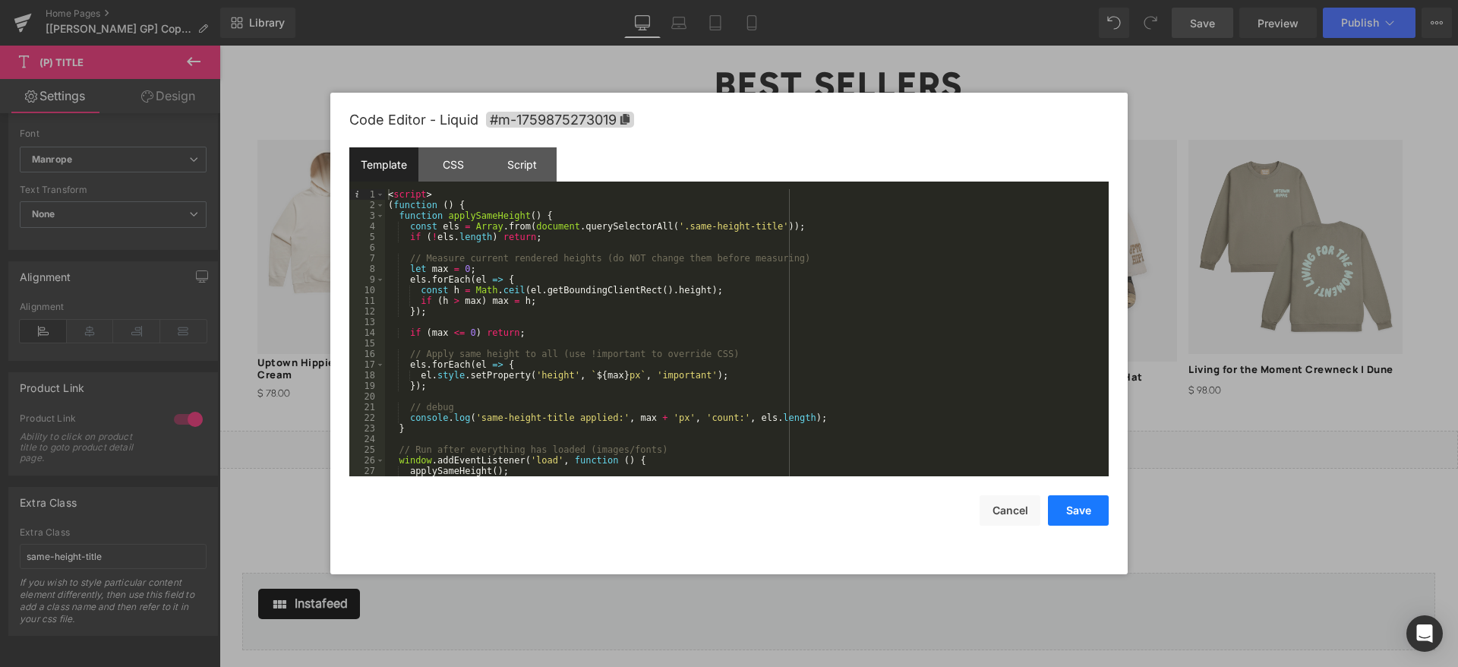
click at [1089, 511] on button "Save" at bounding box center [1078, 510] width 61 height 30
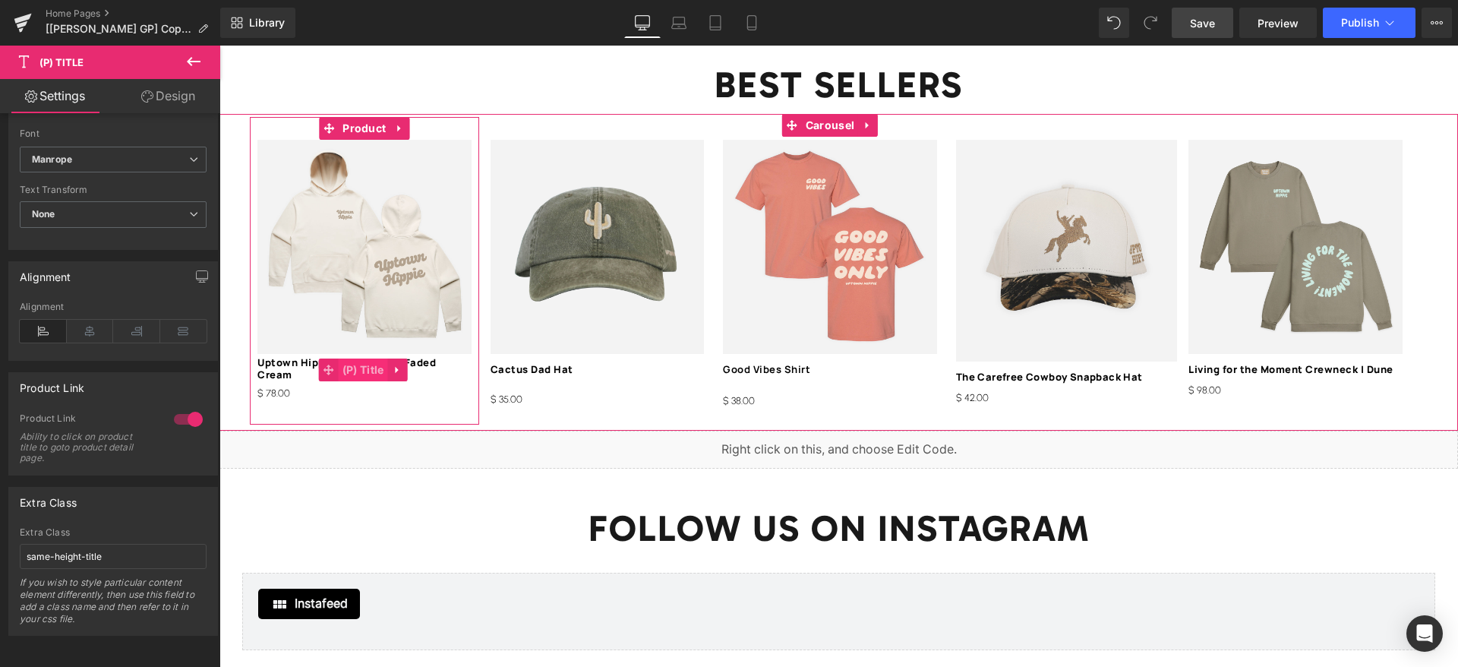
click at [376, 359] on span "(P) Title" at bounding box center [363, 369] width 49 height 23
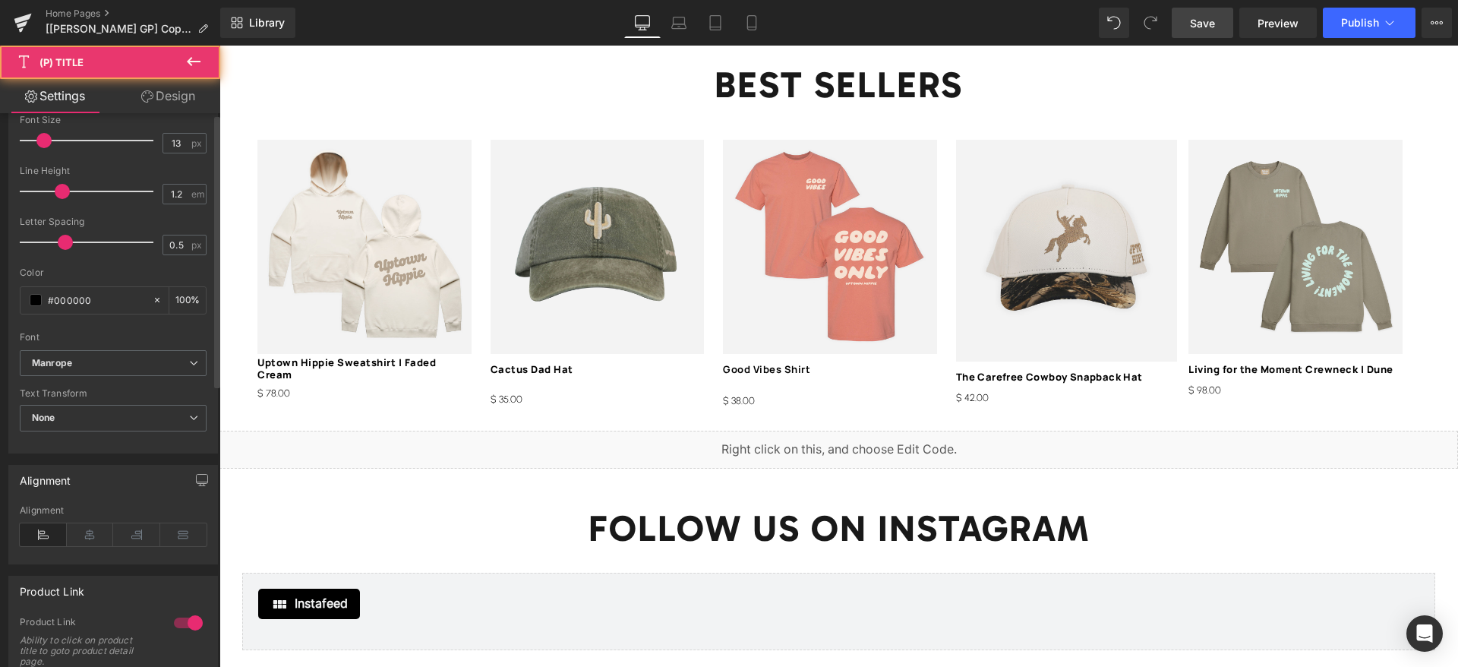
scroll to position [569, 0]
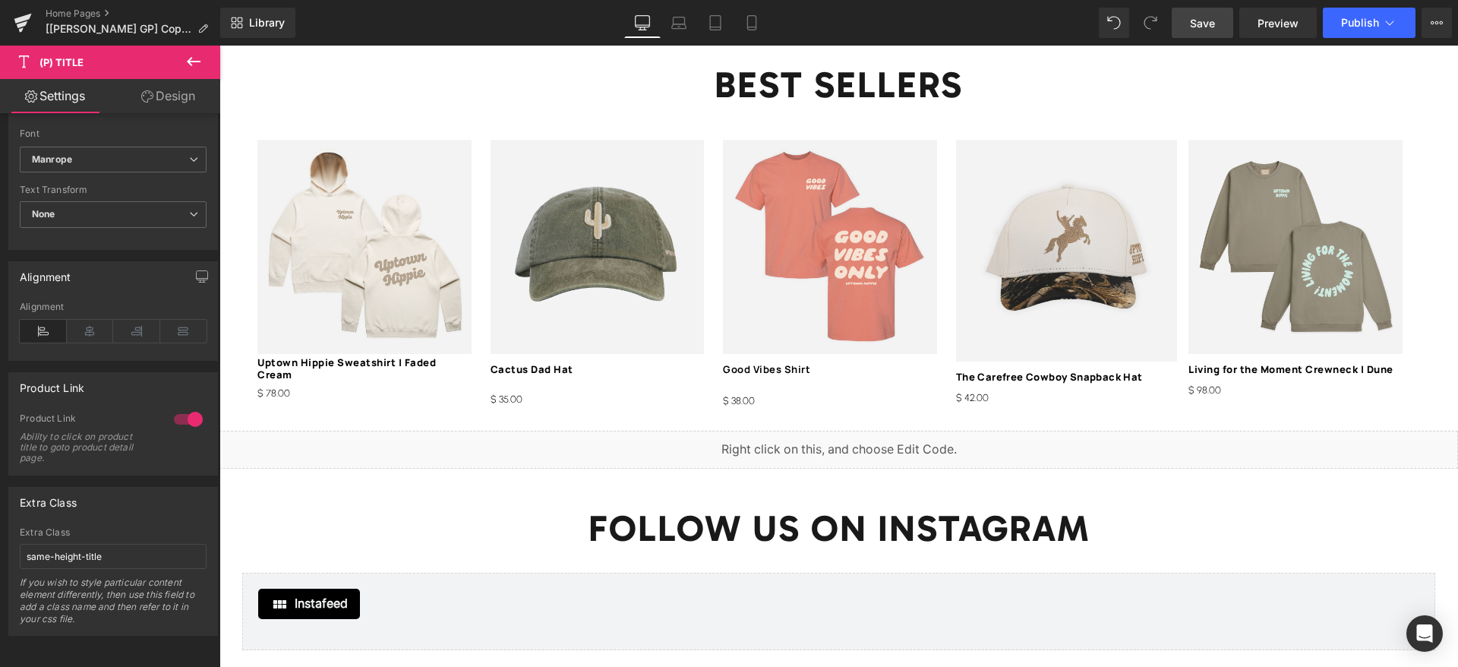
click at [1214, 28] on span "Save" at bounding box center [1202, 23] width 25 height 16
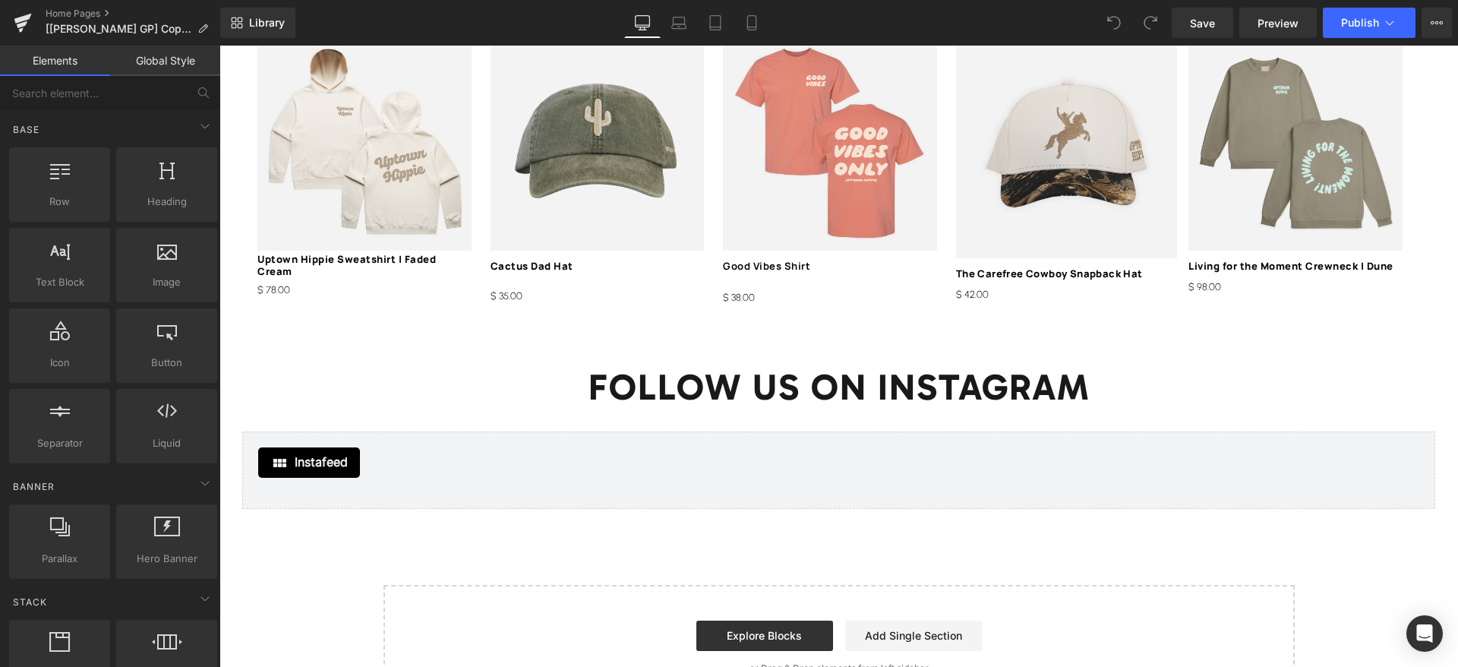
scroll to position [2392, 0]
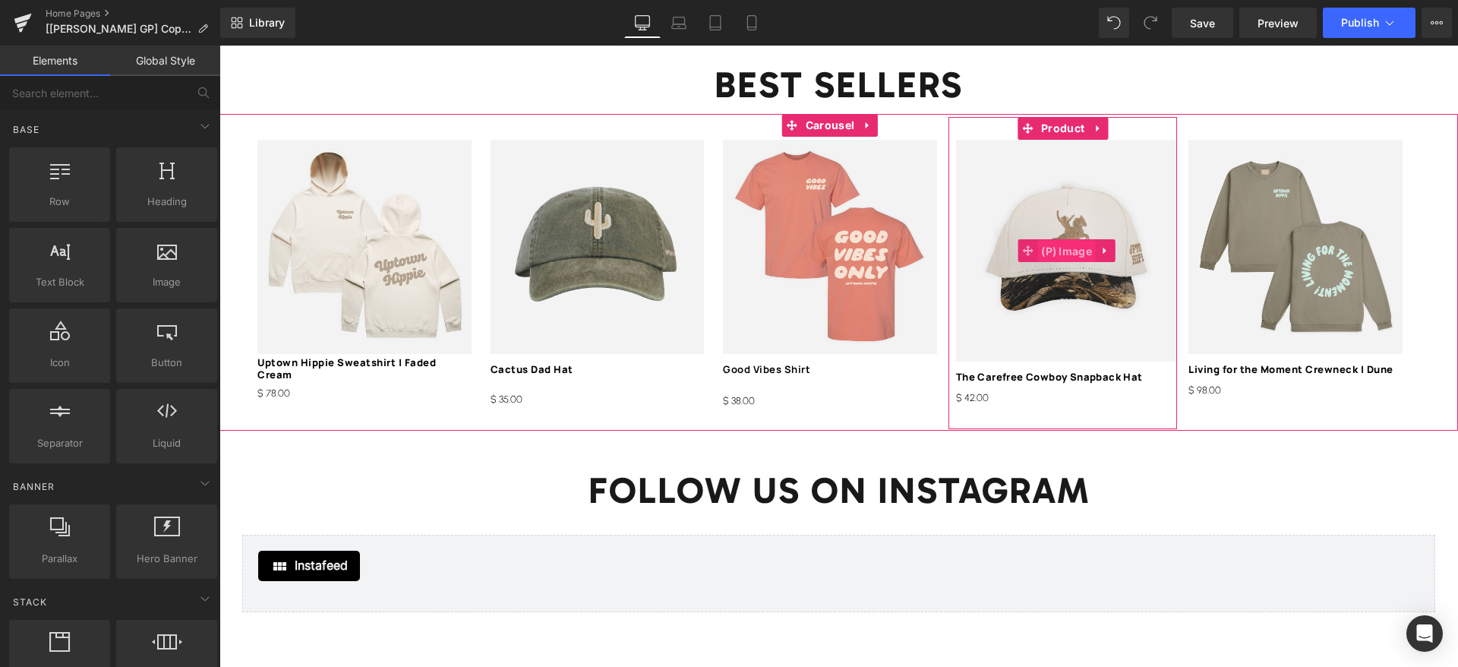
click at [1052, 240] on span "(P) Image" at bounding box center [1066, 251] width 58 height 23
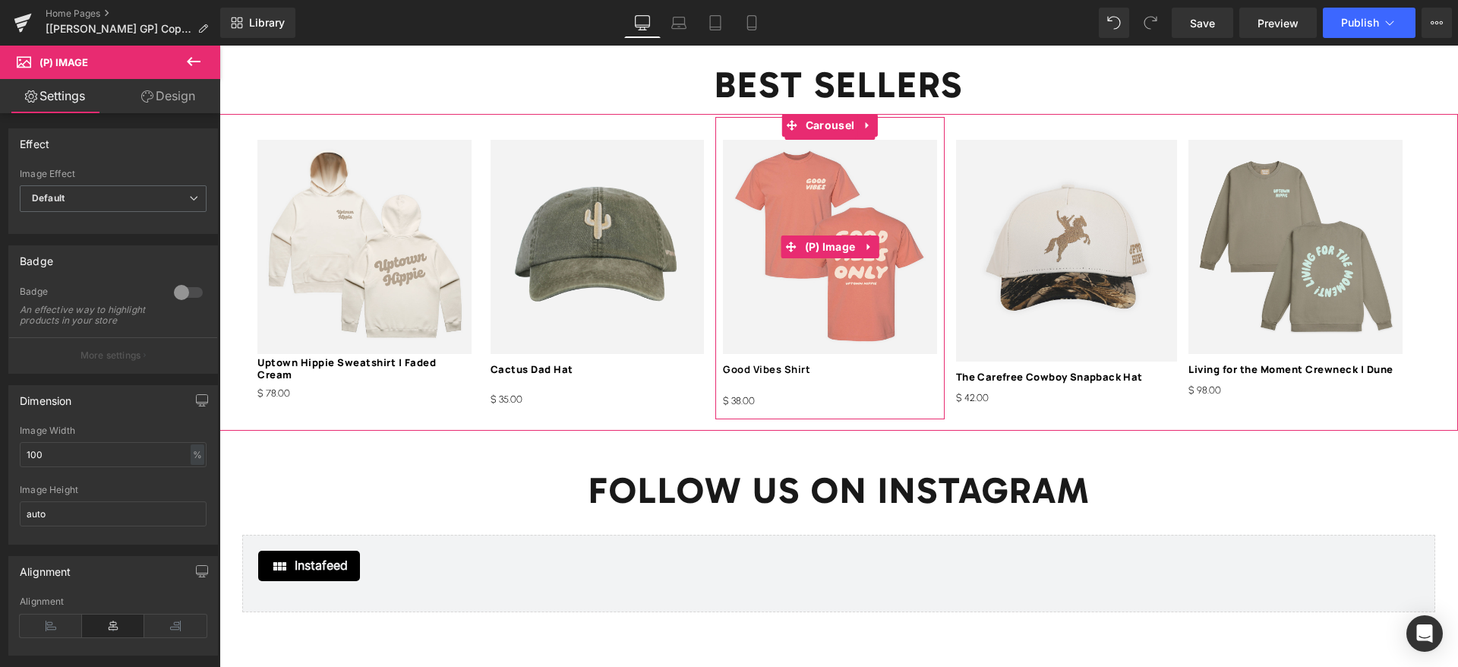
drag, startPoint x: 1026, startPoint y: 374, endPoint x: 995, endPoint y: 273, distance: 104.7
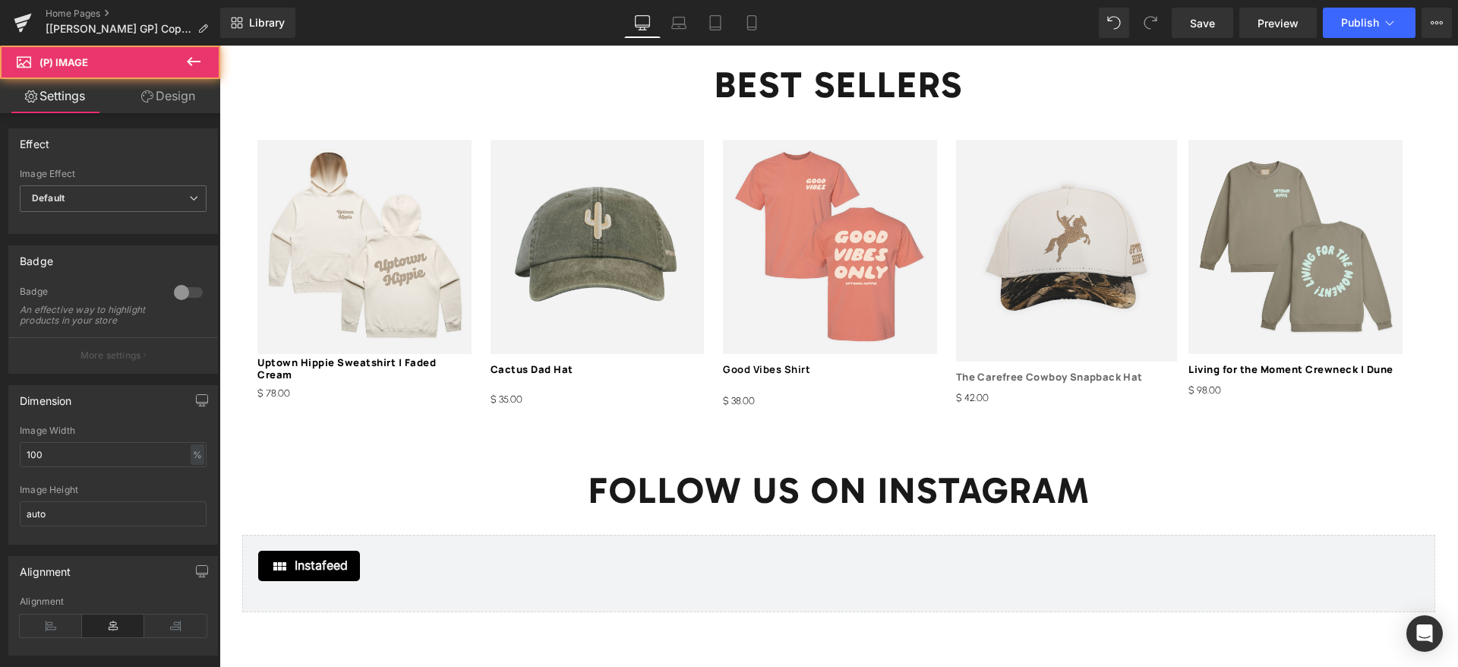
drag, startPoint x: 1256, startPoint y: 405, endPoint x: 1036, endPoint y: 360, distance: 224.1
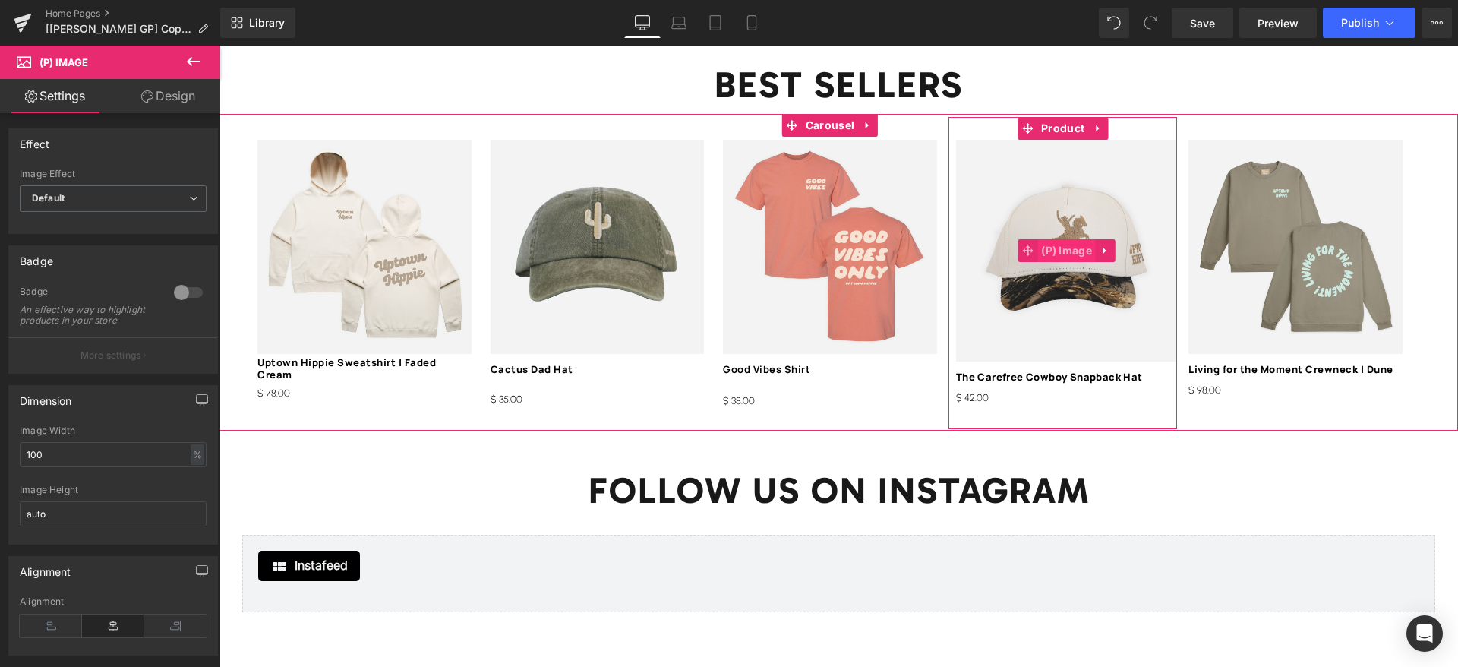
click at [1055, 240] on span "(P) Image" at bounding box center [1066, 250] width 58 height 23
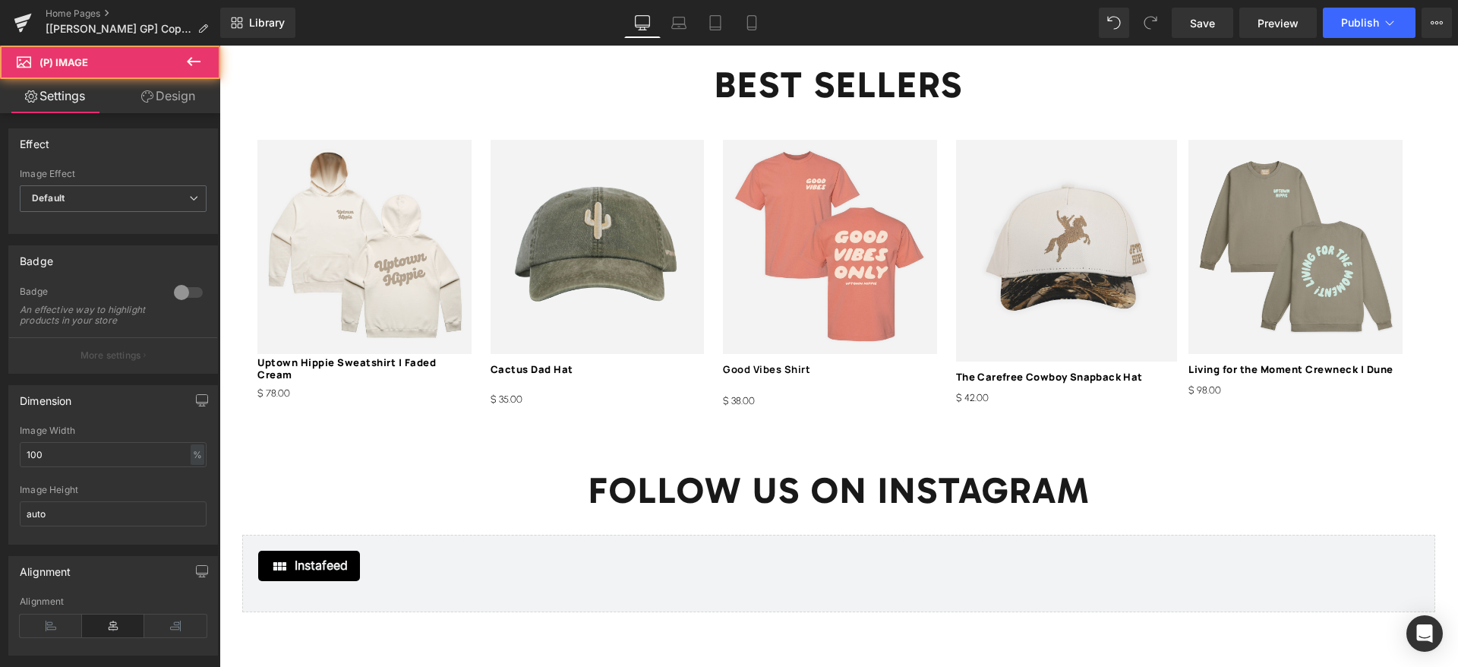
click at [164, 80] on link "Design" at bounding box center [168, 96] width 110 height 34
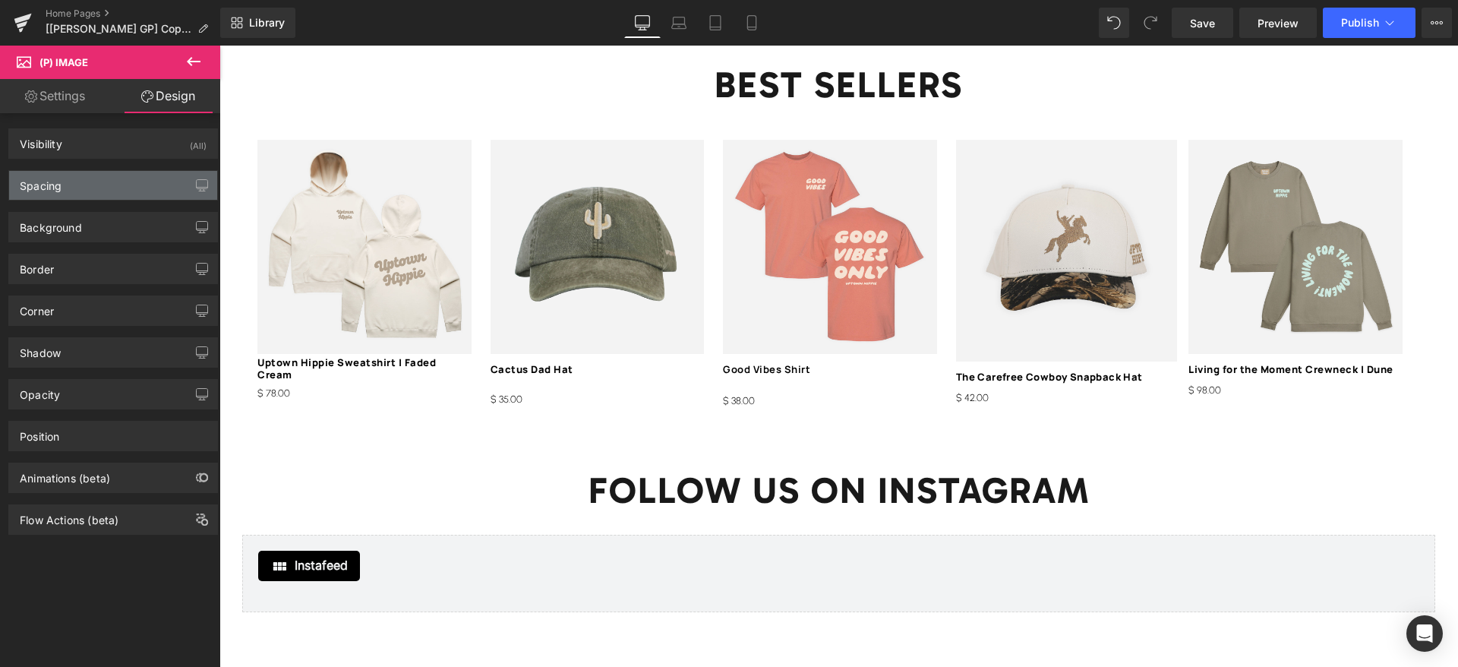
click at [101, 193] on div "Spacing" at bounding box center [113, 185] width 208 height 29
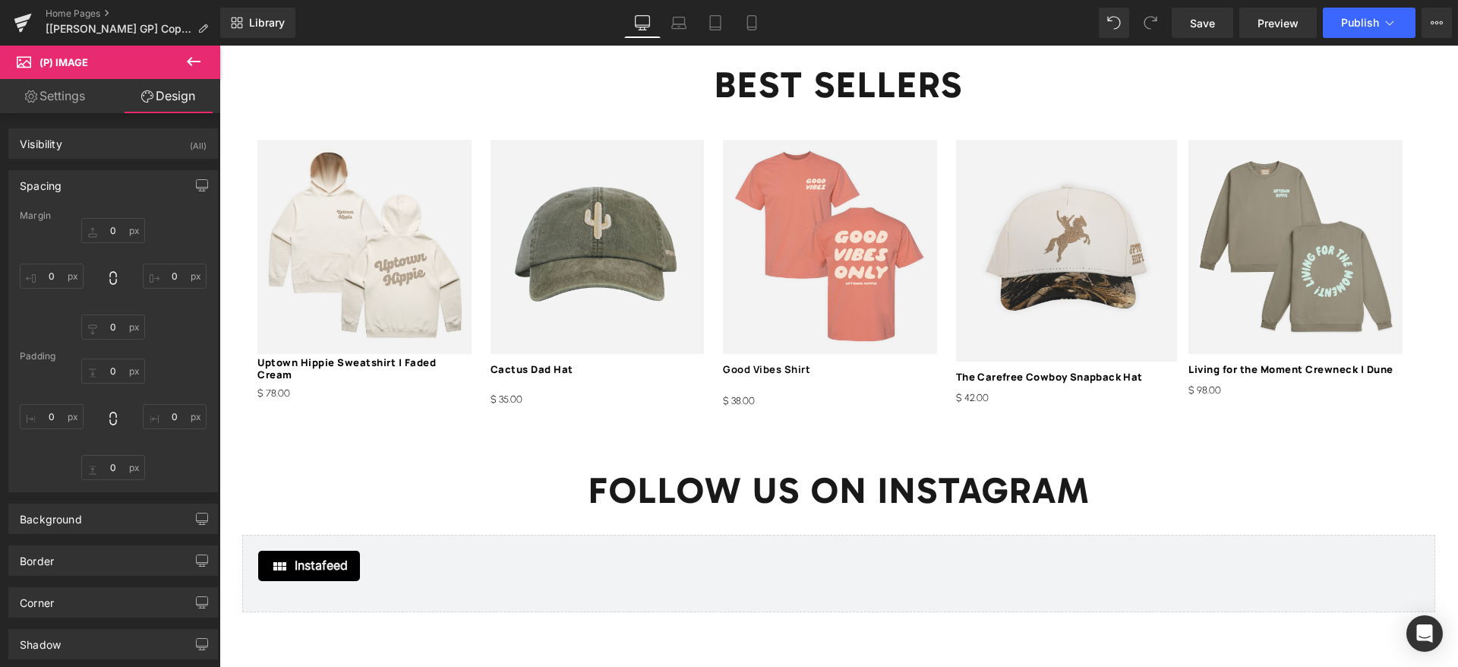
click at [82, 95] on link "Settings" at bounding box center [55, 96] width 110 height 34
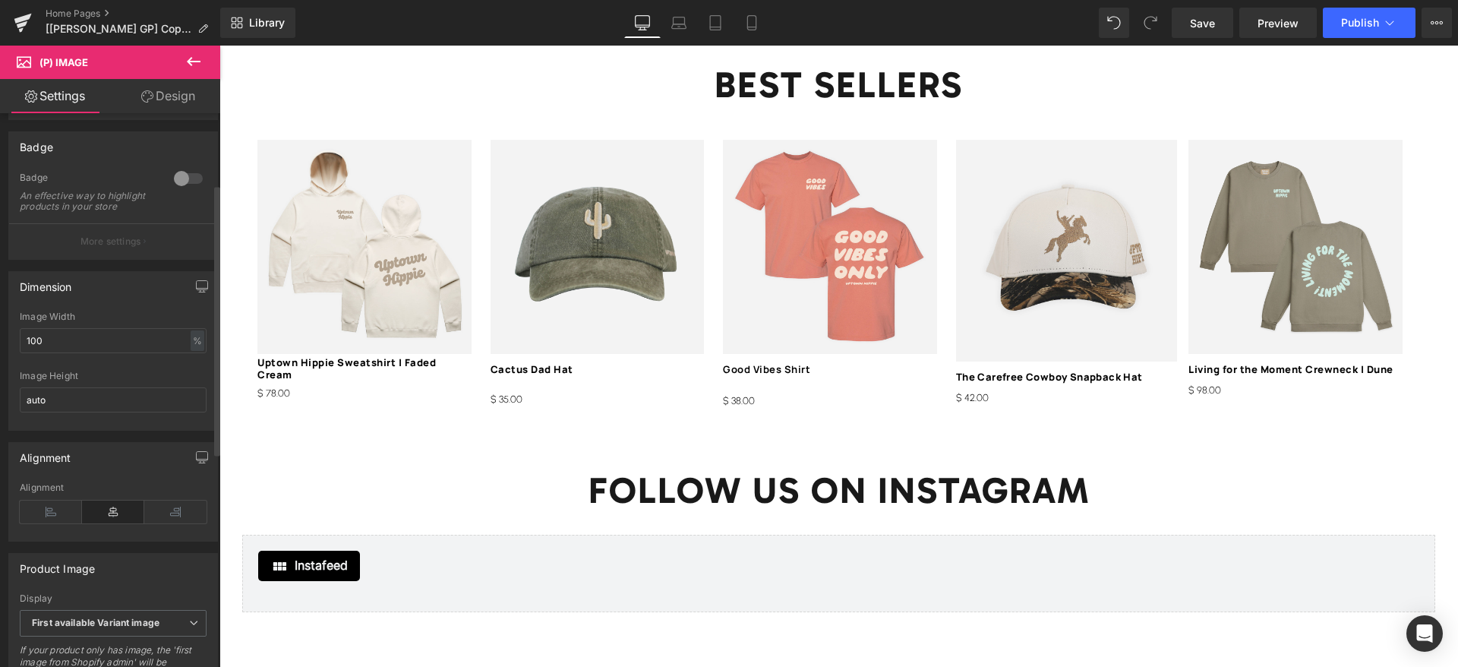
scroll to position [228, 0]
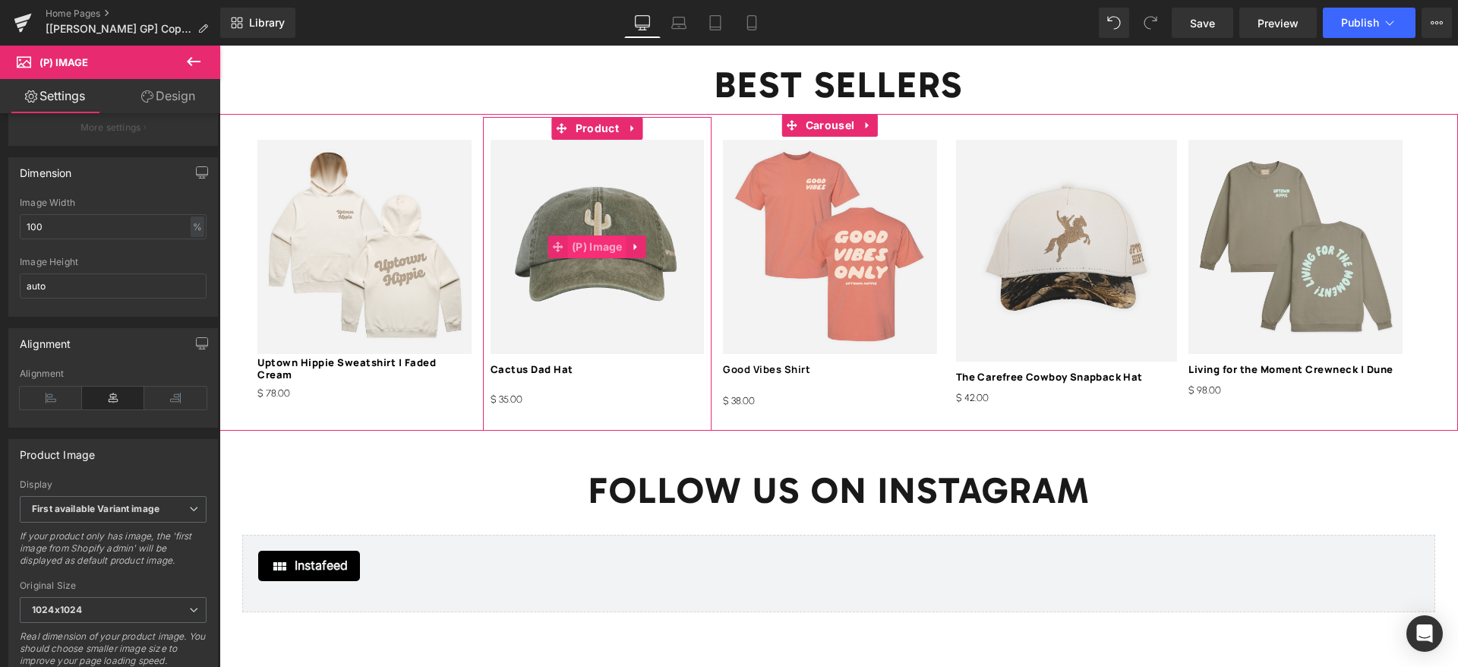
click at [601, 235] on span "(P) Image" at bounding box center [597, 246] width 58 height 23
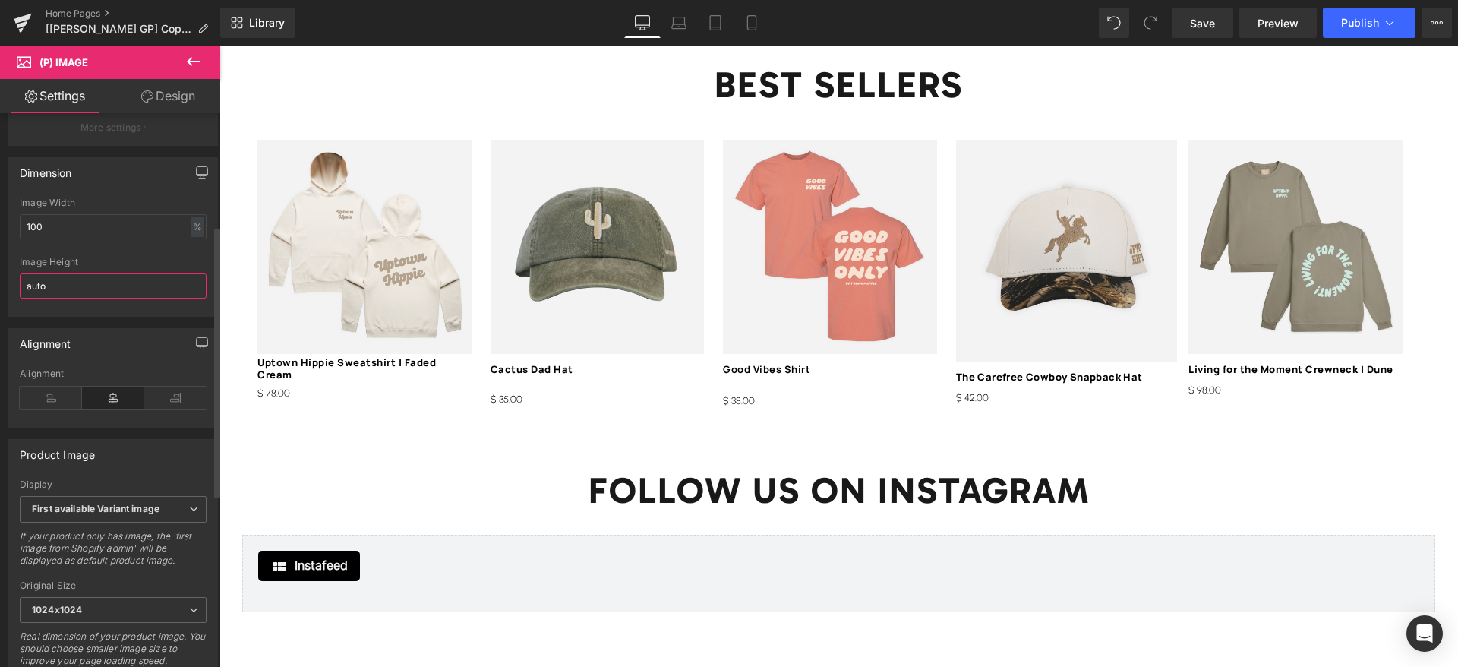
click at [140, 289] on input "auto" at bounding box center [113, 285] width 187 height 25
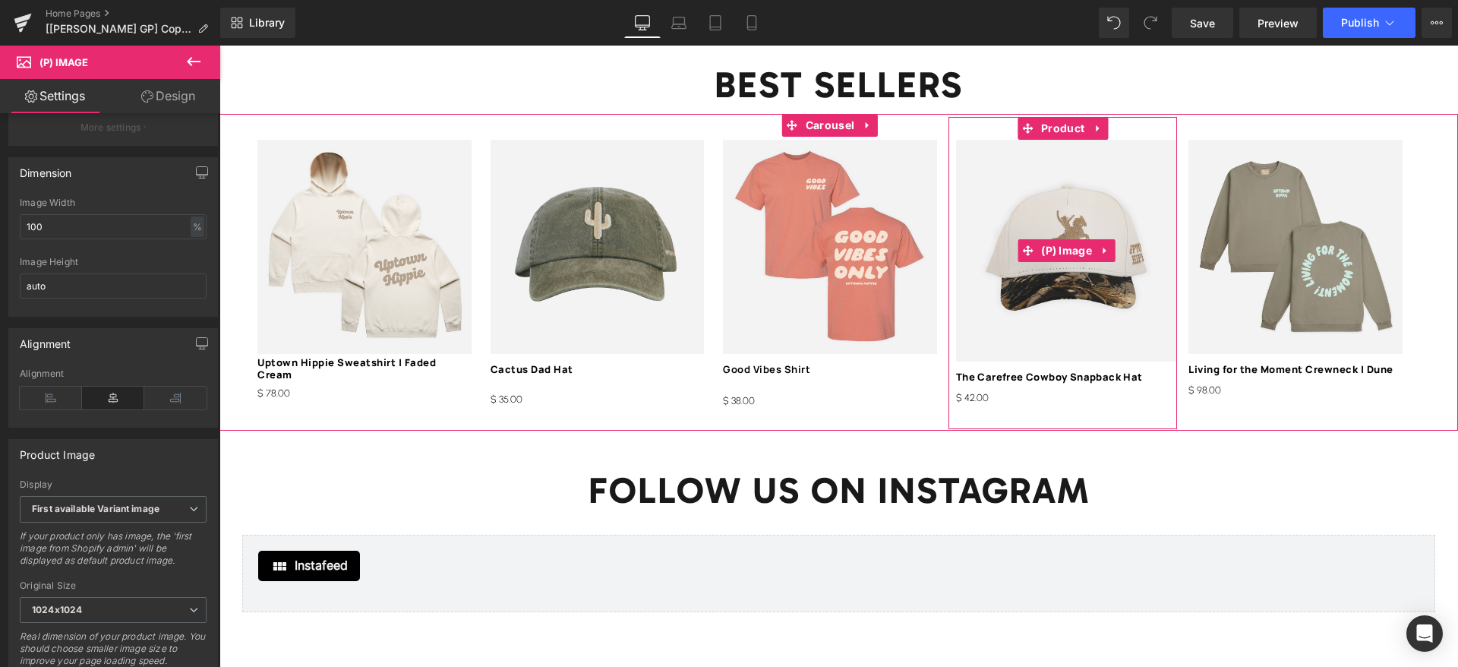
click at [1055, 251] on img at bounding box center [1067, 251] width 222 height 222
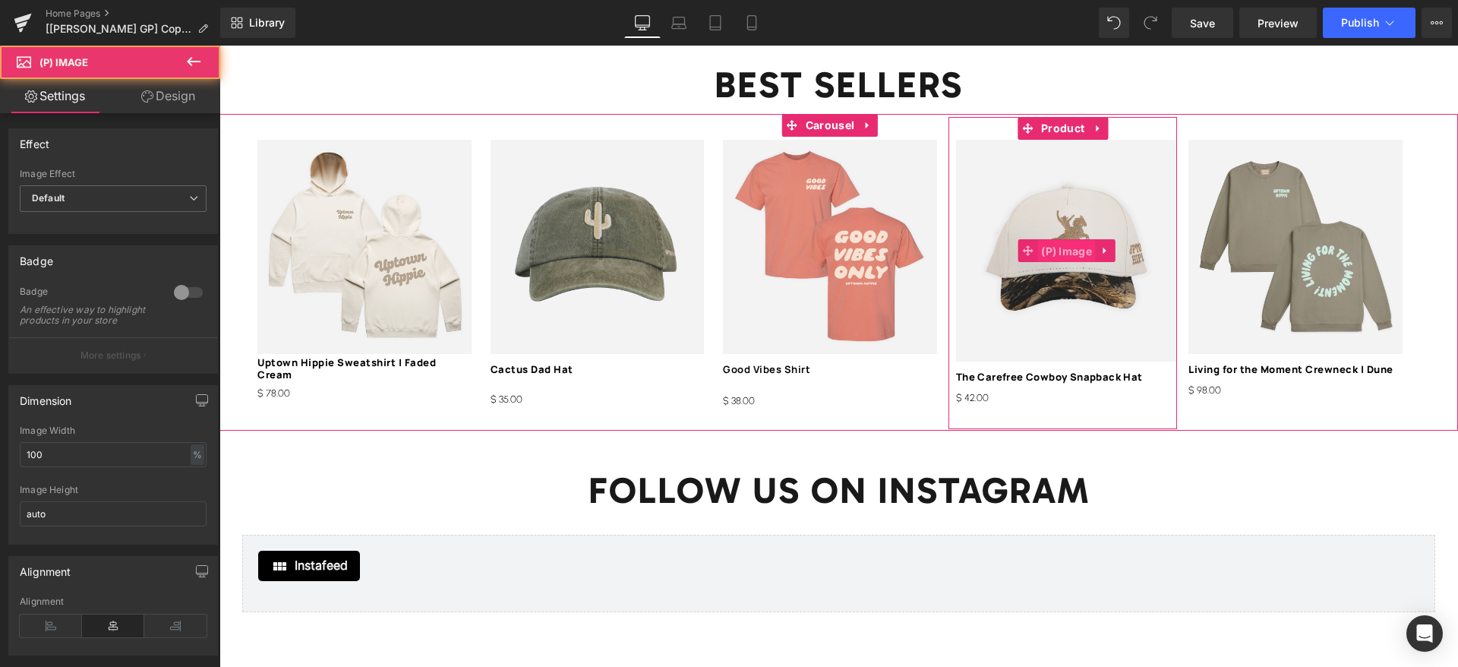
click at [1060, 240] on span "(P) Image" at bounding box center [1066, 251] width 58 height 23
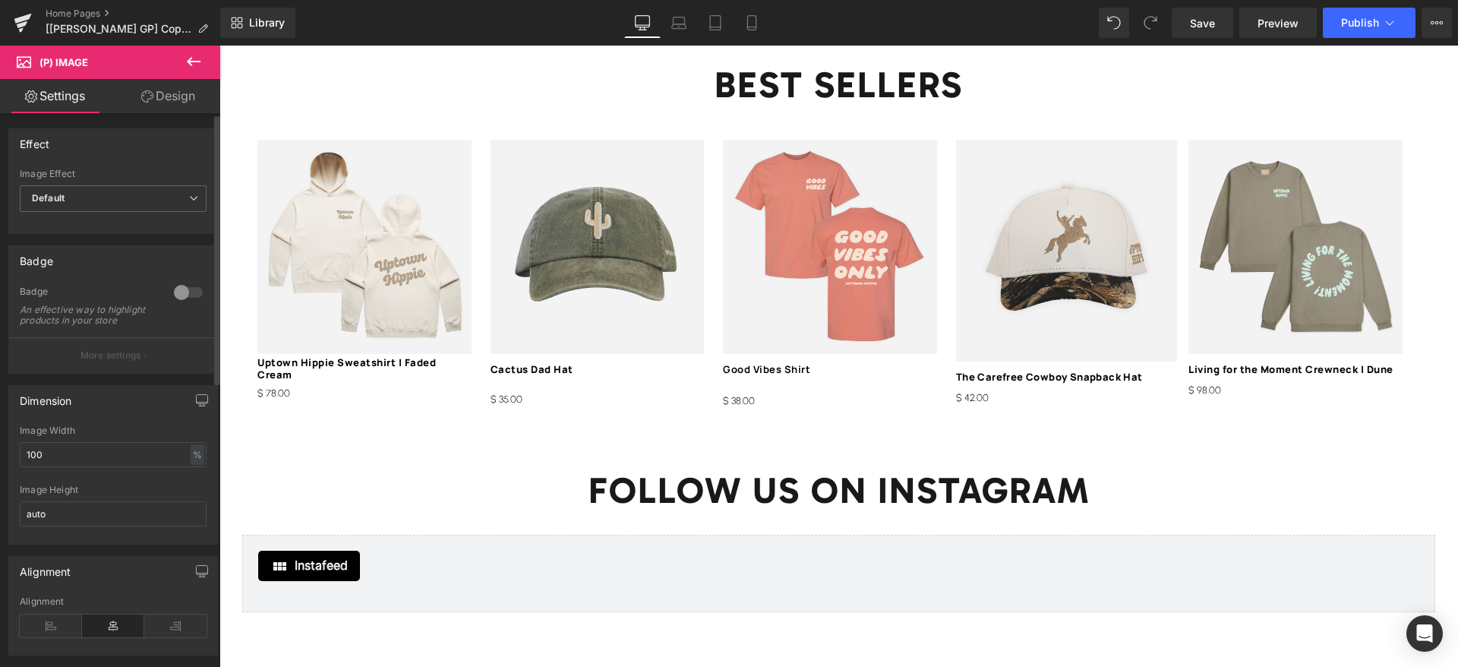
click at [166, 177] on div "Image Effect" at bounding box center [113, 174] width 187 height 11
click at [153, 192] on span "Default" at bounding box center [113, 198] width 187 height 27
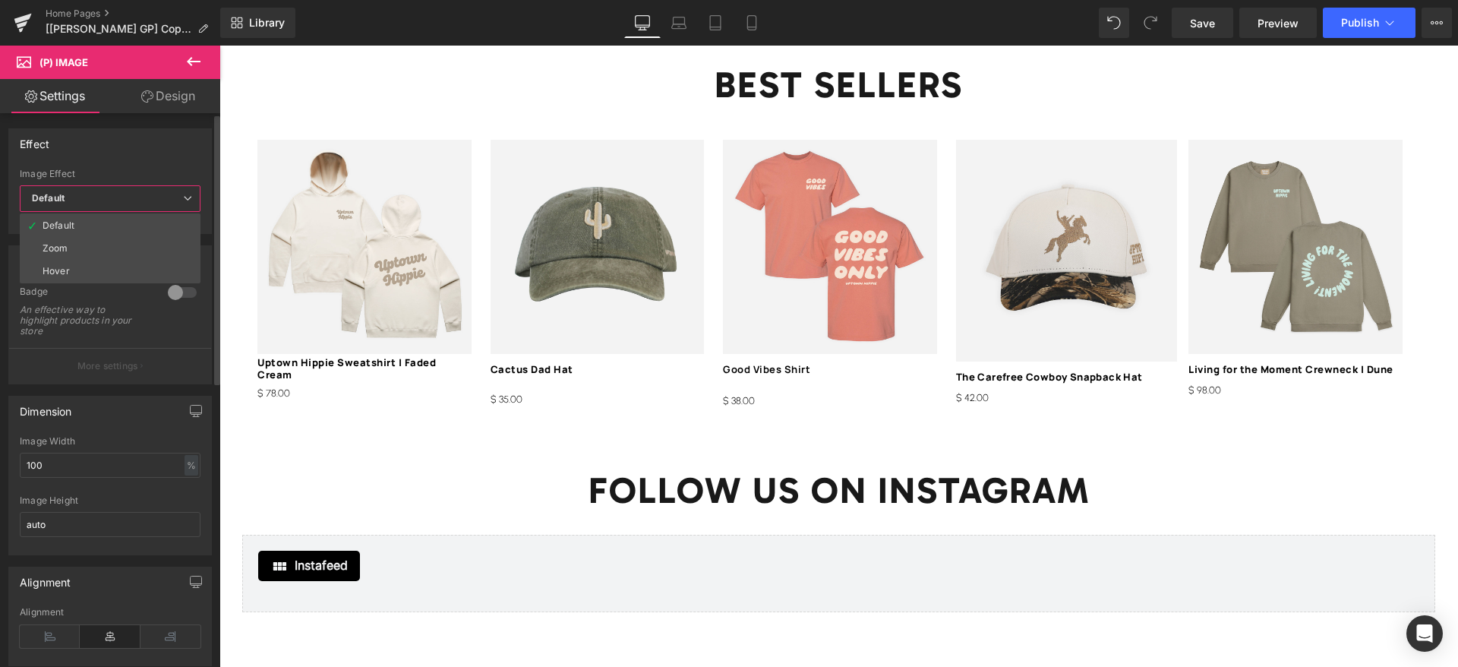
click at [153, 192] on span "Default" at bounding box center [110, 198] width 181 height 27
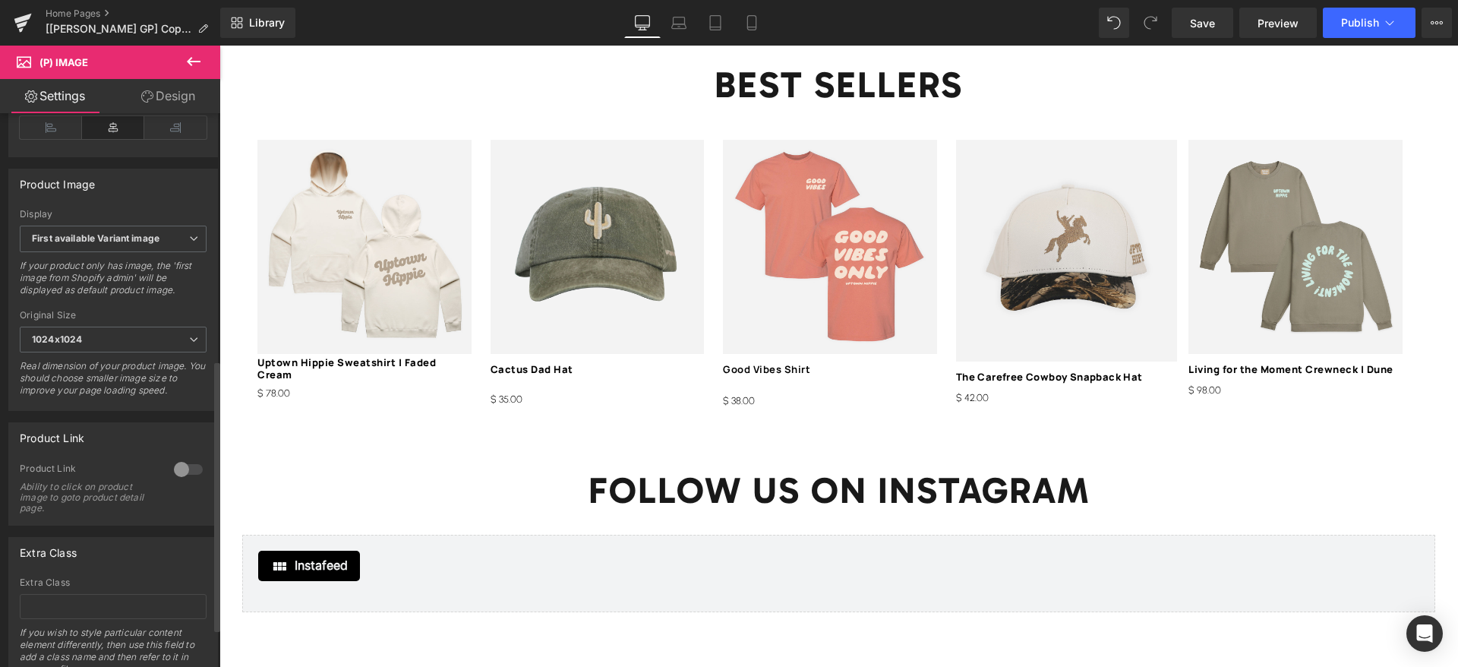
scroll to position [462, 0]
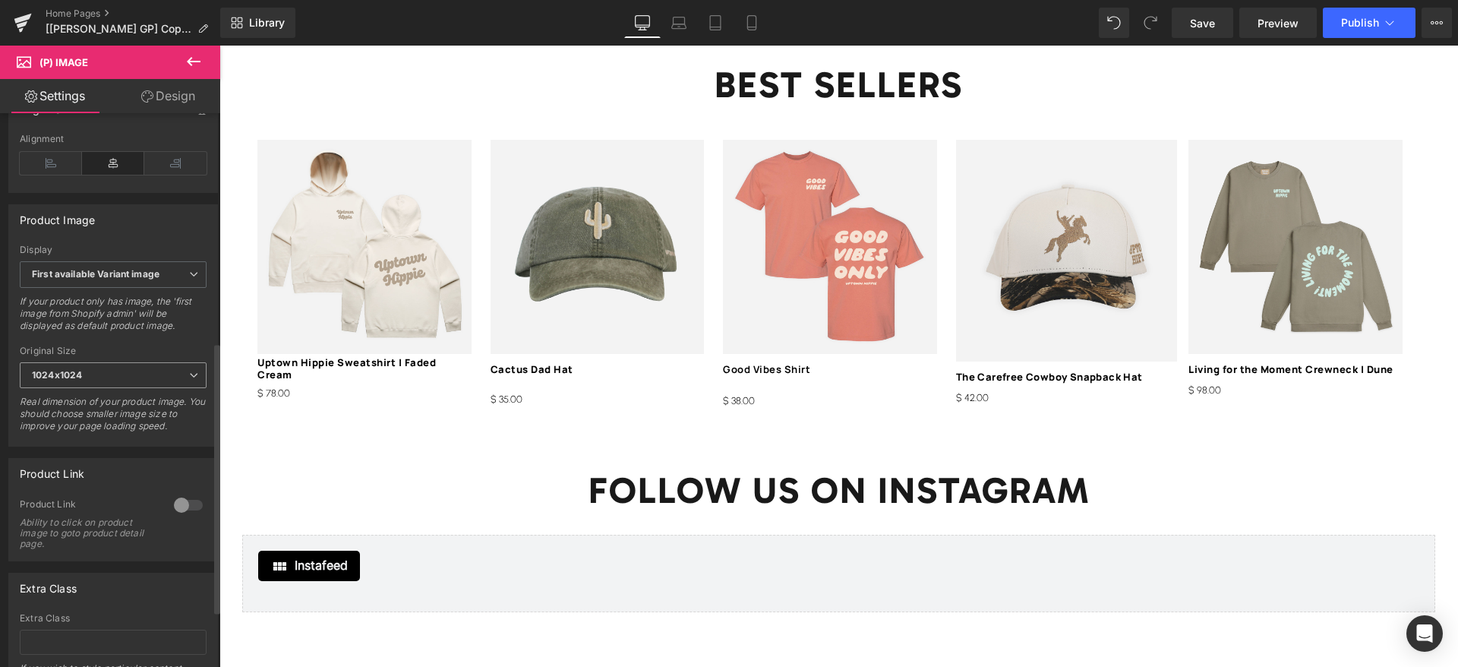
click at [112, 383] on span "1024x1024" at bounding box center [113, 375] width 187 height 27
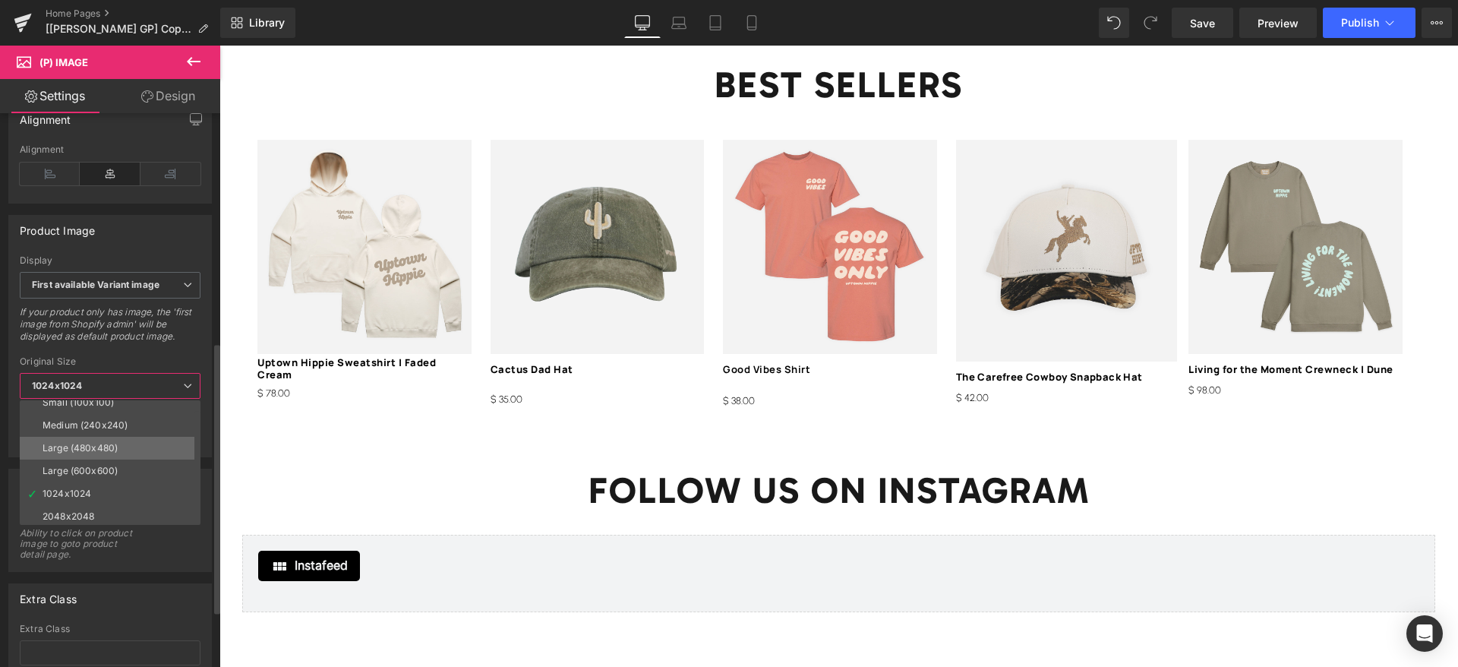
scroll to position [12, 0]
click at [108, 441] on div "Large (480x480)" at bounding box center [80, 445] width 75 height 11
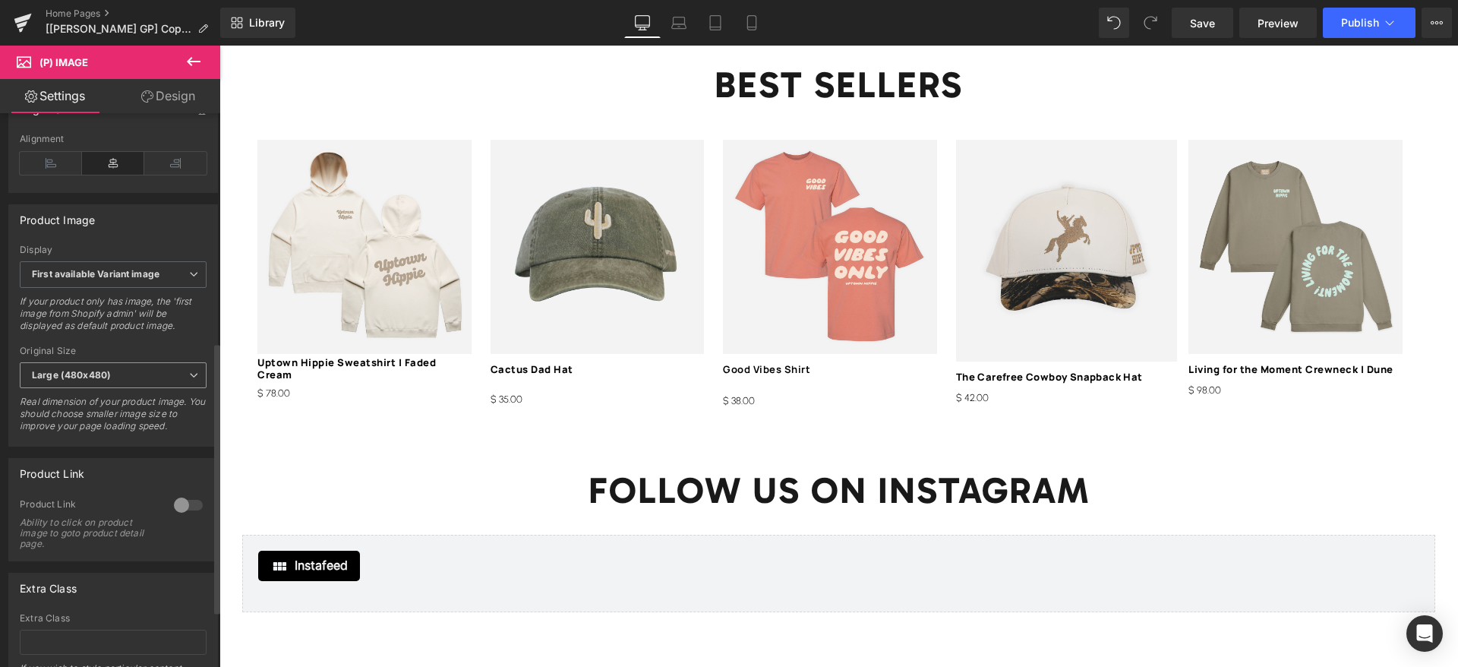
click at [137, 386] on span "Large (480x480)" at bounding box center [113, 375] width 187 height 27
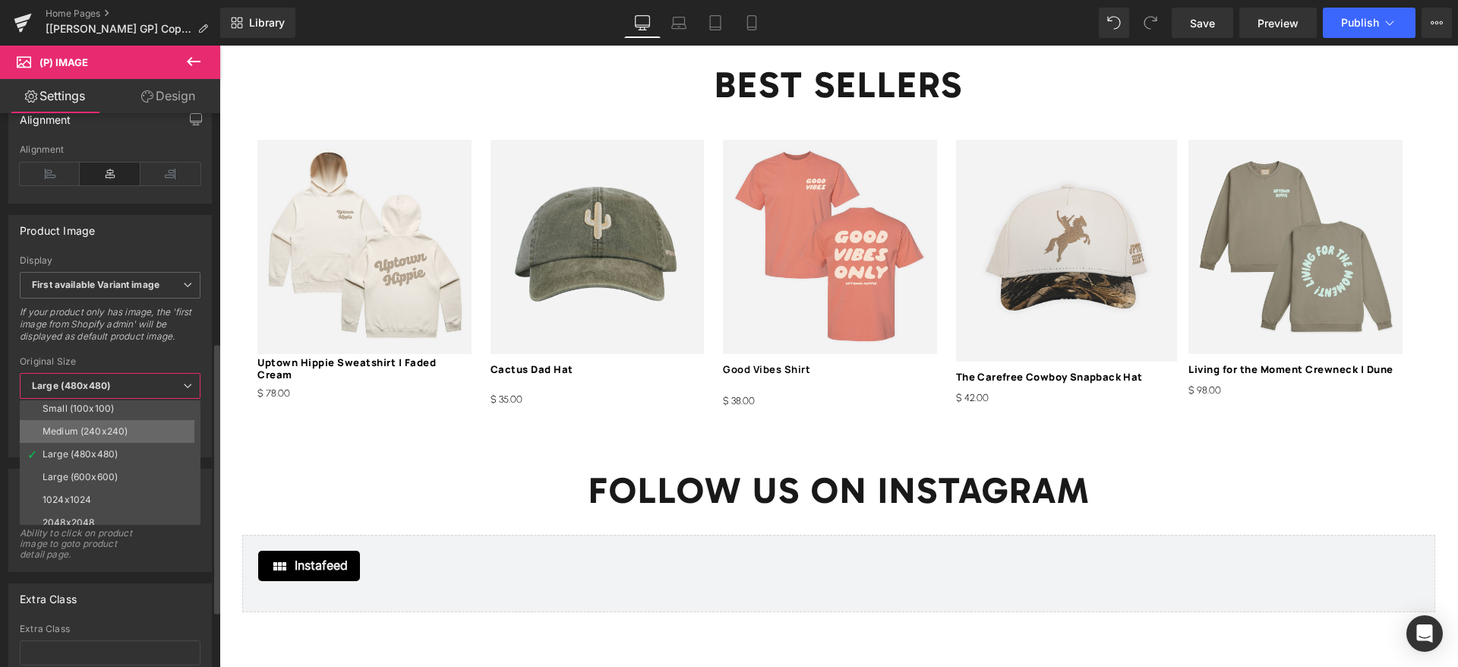
scroll to position [0, 0]
click at [97, 409] on div "Small (100x100)" at bounding box center [78, 411] width 71 height 11
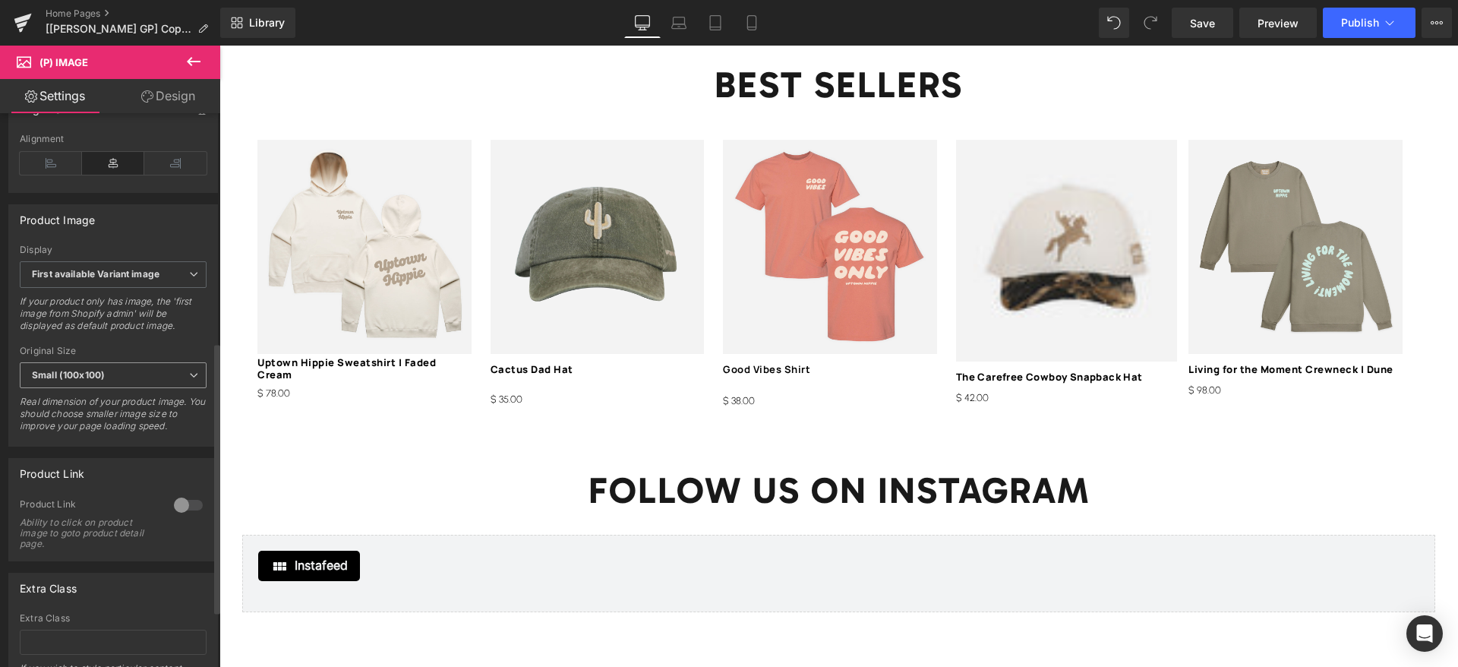
click at [139, 396] on div "Small (100x100) Small (100x100) Medium (240x240) Large (480x480) Large (600x600…" at bounding box center [113, 379] width 187 height 34
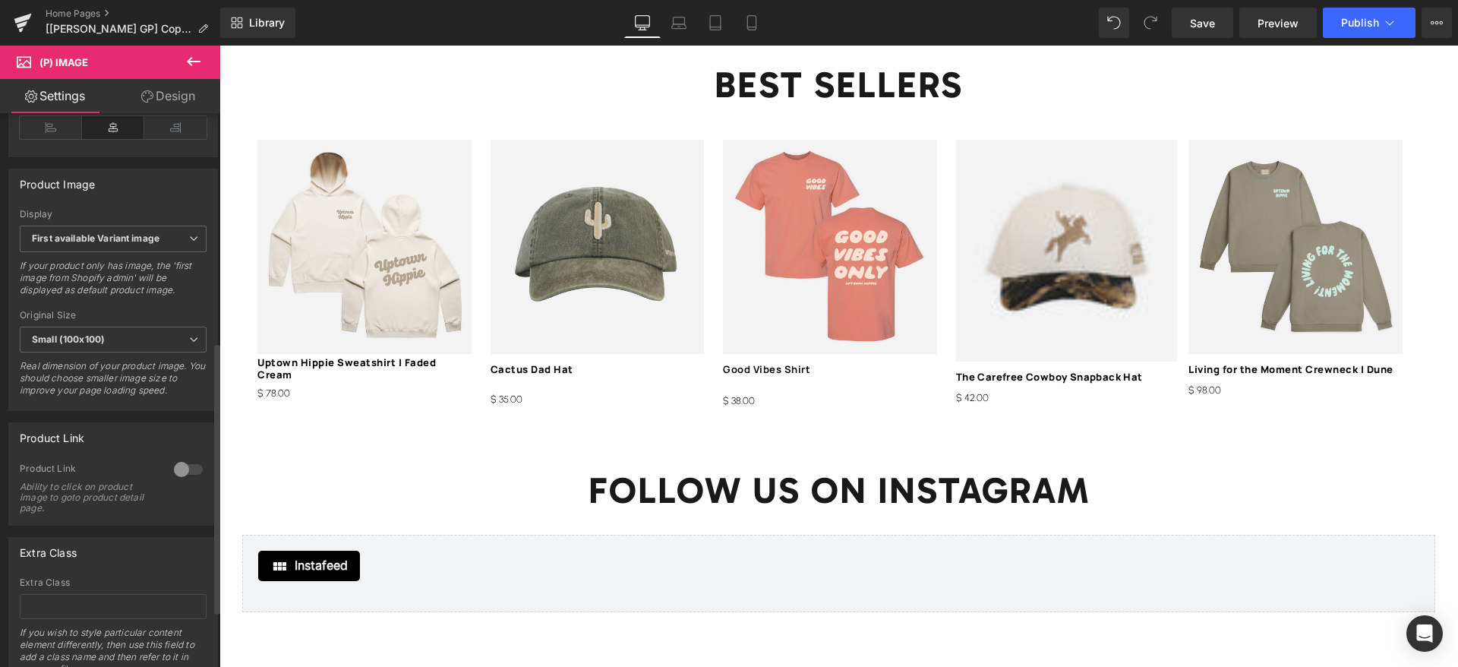
scroll to position [462, 0]
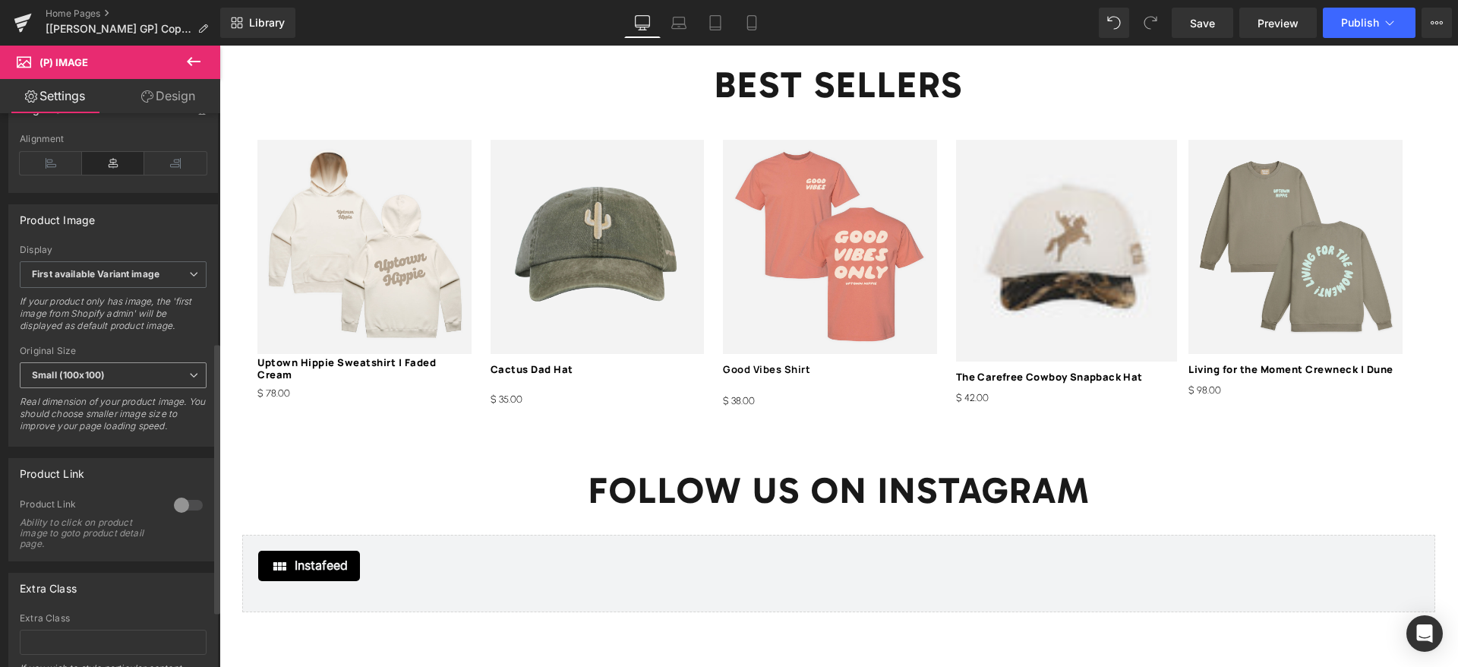
click at [119, 389] on span "Small (100x100)" at bounding box center [113, 375] width 187 height 27
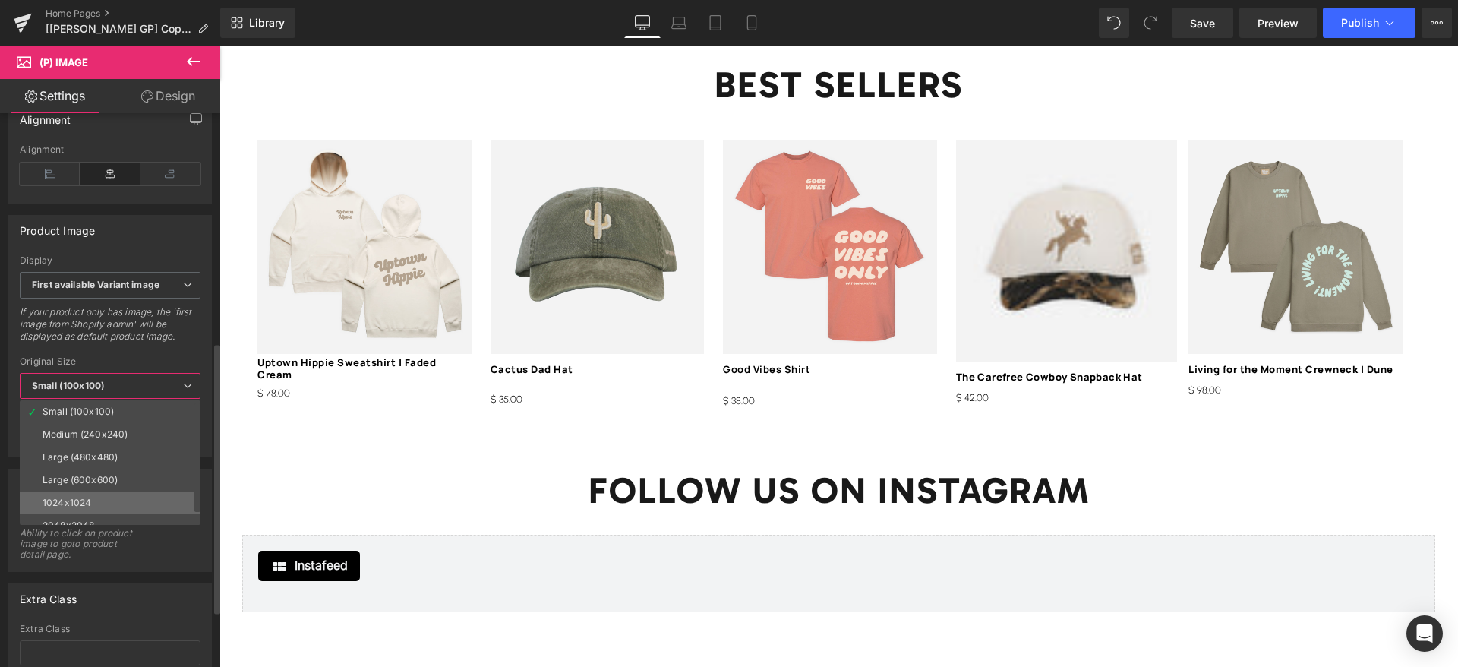
click at [91, 507] on li "1024x1024" at bounding box center [114, 502] width 188 height 23
